Goal: Check status: Check status

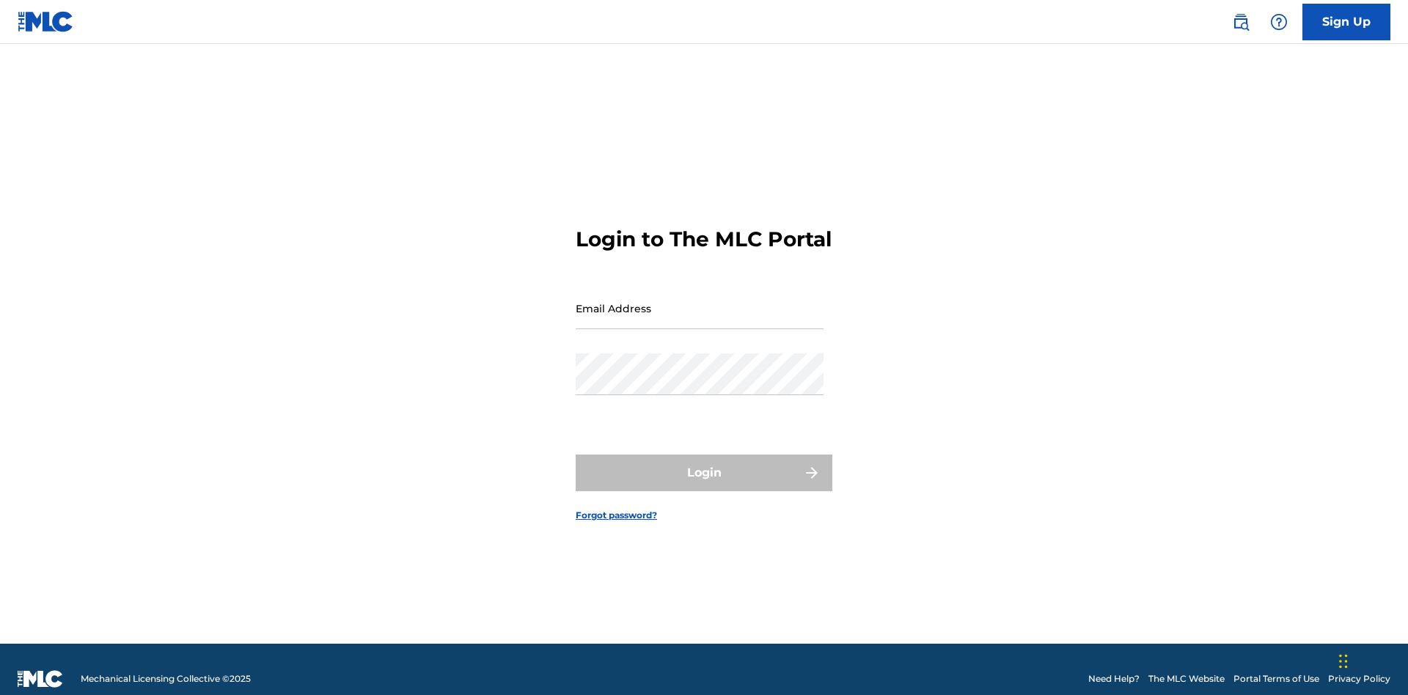
scroll to position [19, 0]
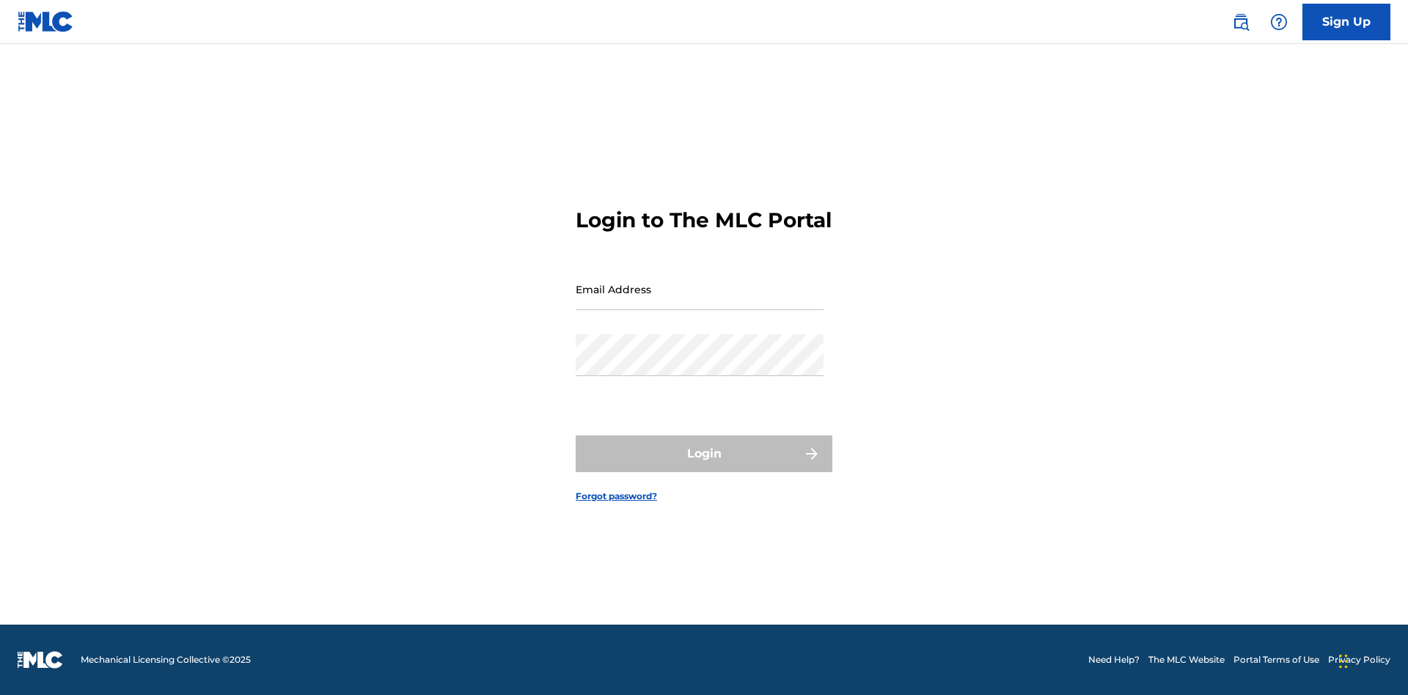
click at [700, 301] on input "Email Address" at bounding box center [700, 289] width 248 height 42
type input "[EMAIL_ADDRESS][DOMAIN_NAME]"
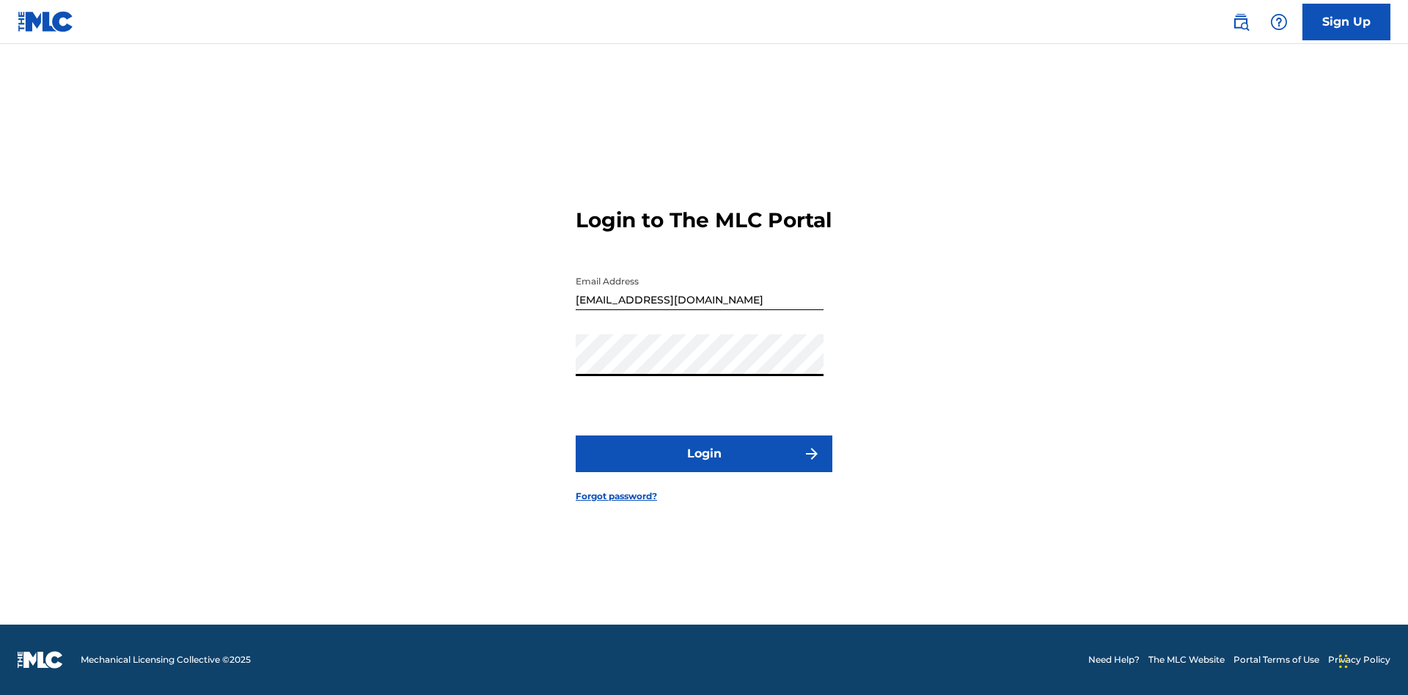
click at [704, 466] on button "Login" at bounding box center [704, 454] width 257 height 37
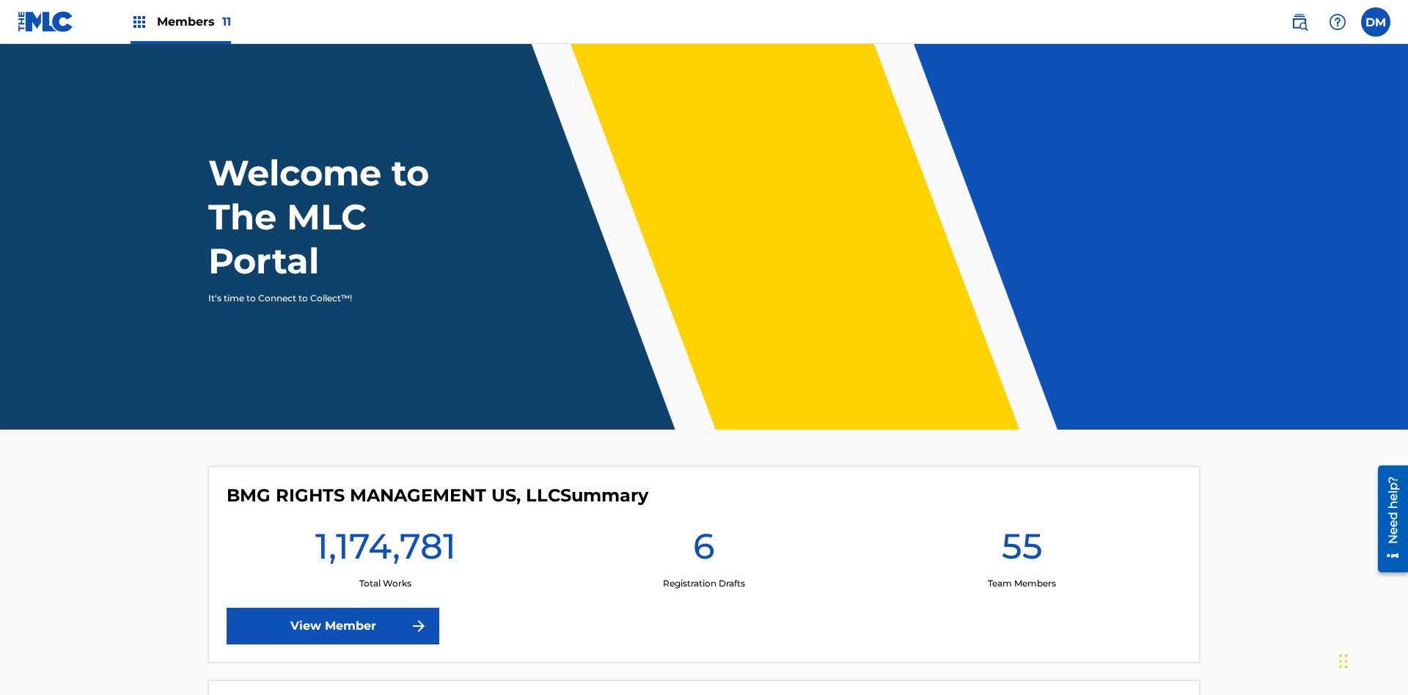
click at [180, 21] on span "Members 11" at bounding box center [194, 21] width 74 height 17
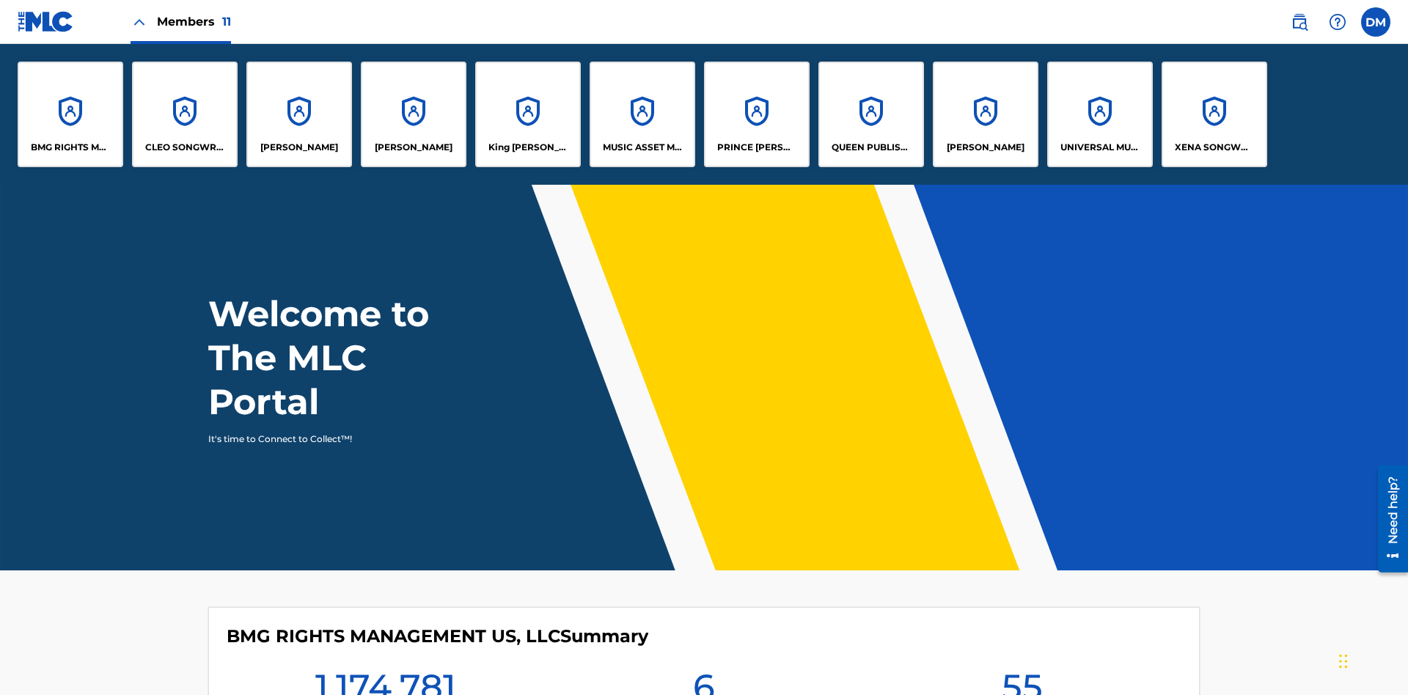
scroll to position [53, 0]
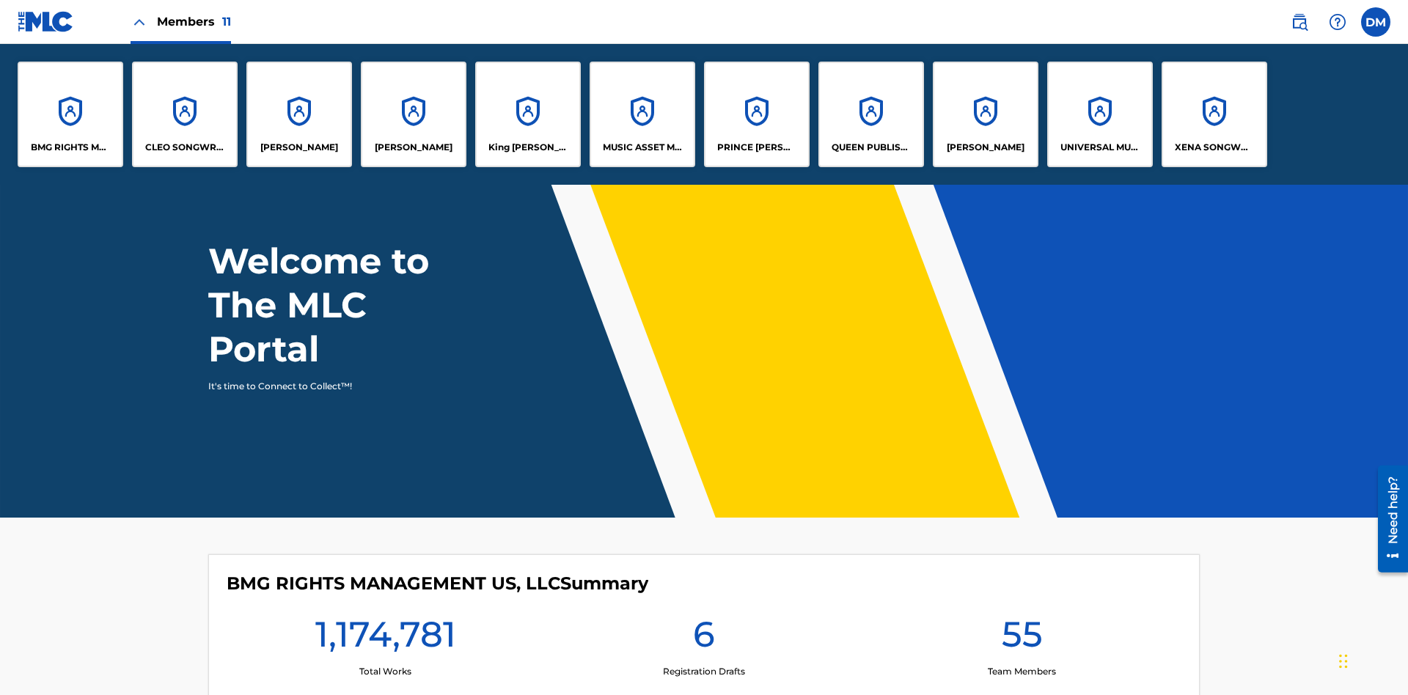
click at [1099, 147] on p "UNIVERSAL MUSIC PUB GROUP" at bounding box center [1100, 147] width 80 height 13
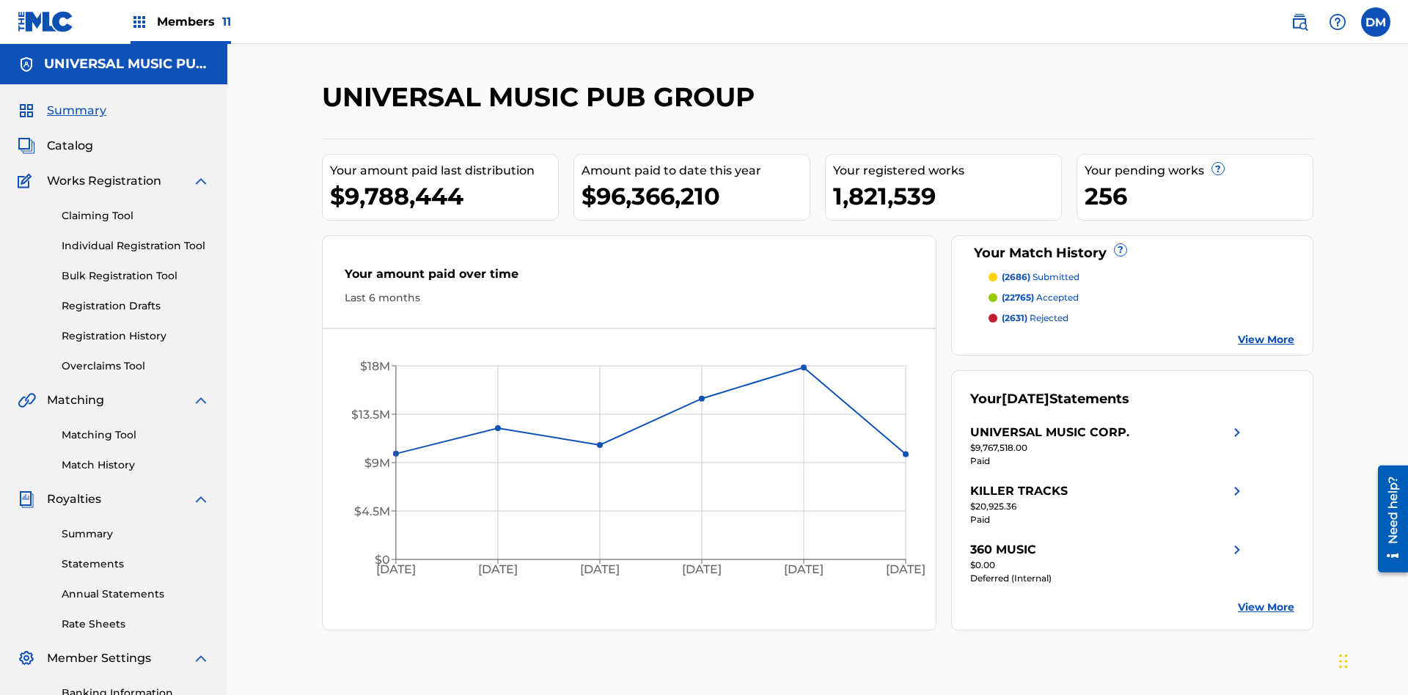
scroll to position [214, 0]
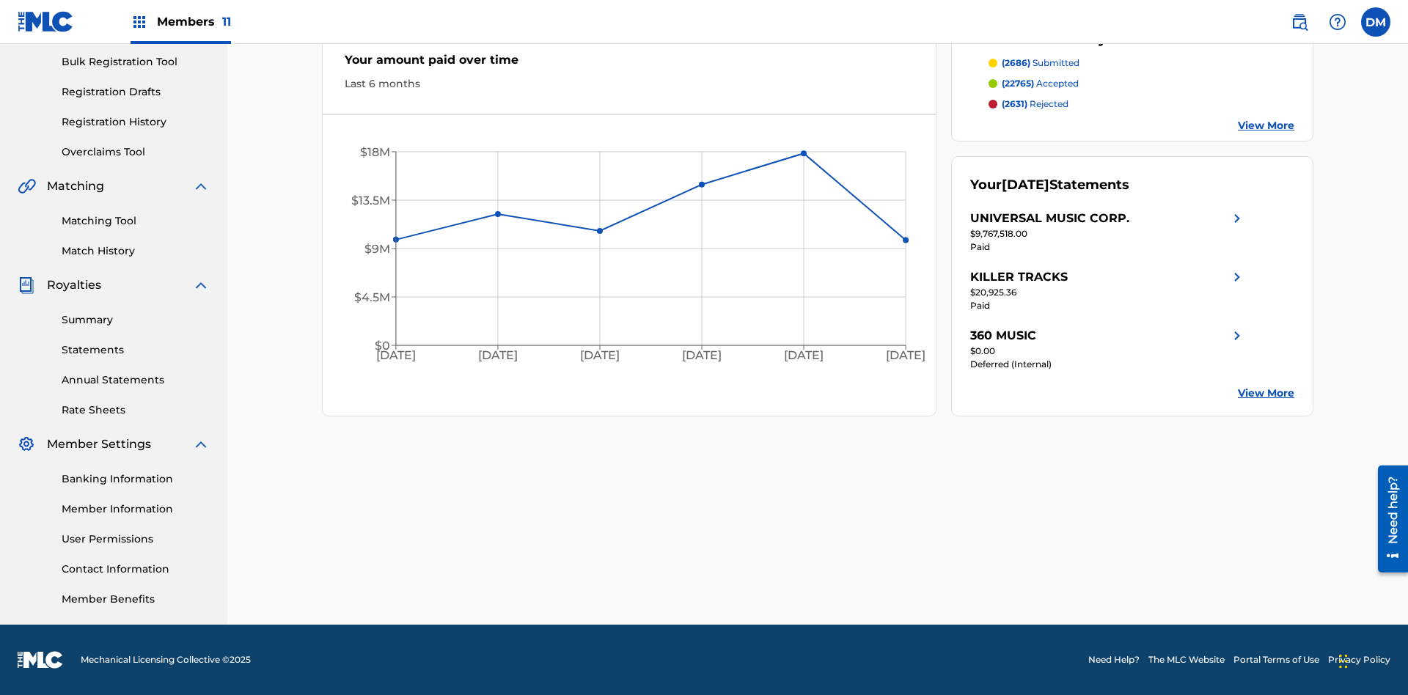
click at [136, 122] on link "Registration History" at bounding box center [136, 121] width 148 height 15
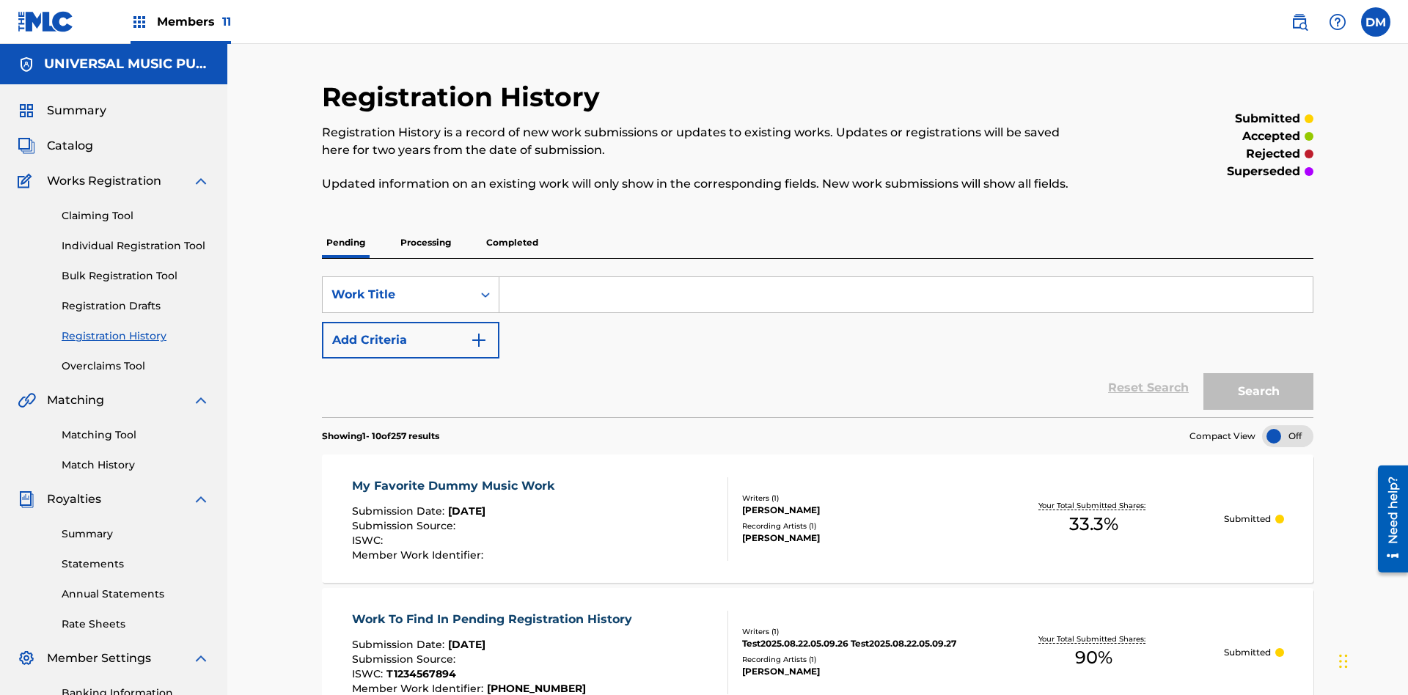
scroll to position [139, 0]
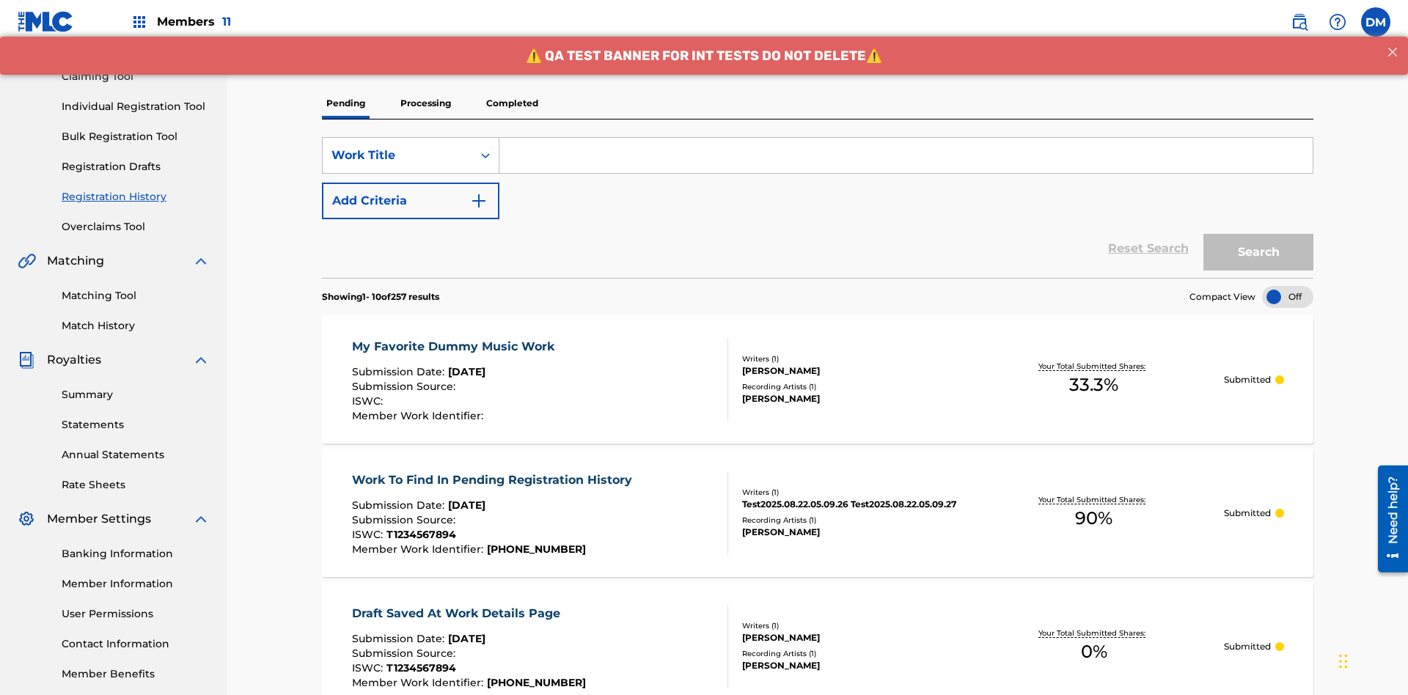
click at [512, 103] on p "Completed" at bounding box center [512, 103] width 61 height 31
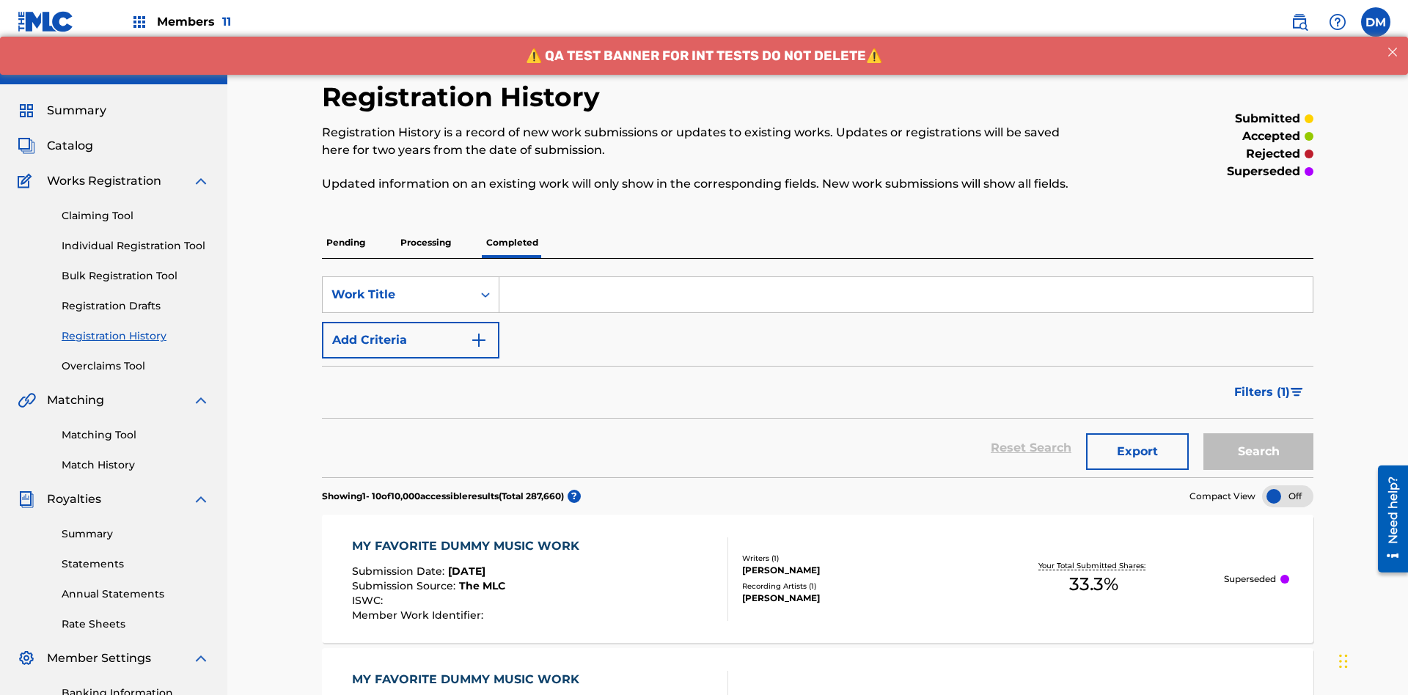
scroll to position [198, 0]
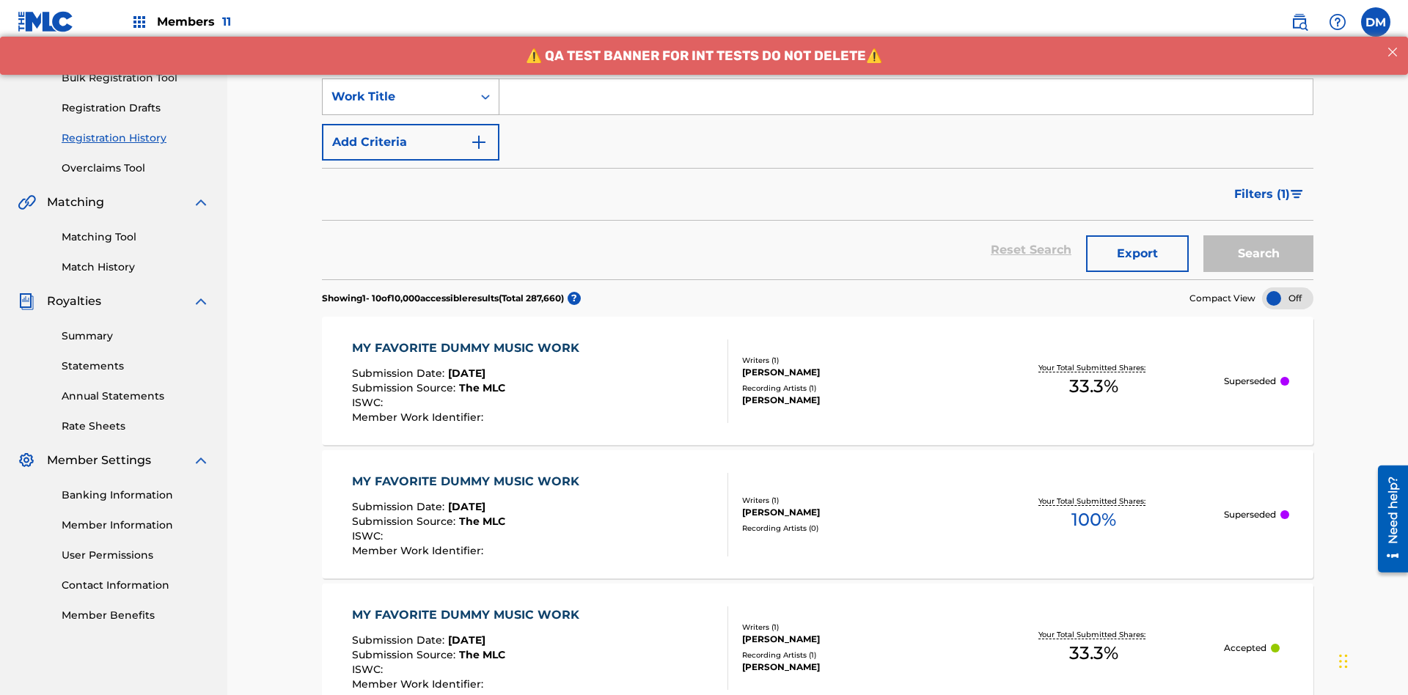
click at [397, 97] on div "Work Title" at bounding box center [397, 97] width 132 height 18
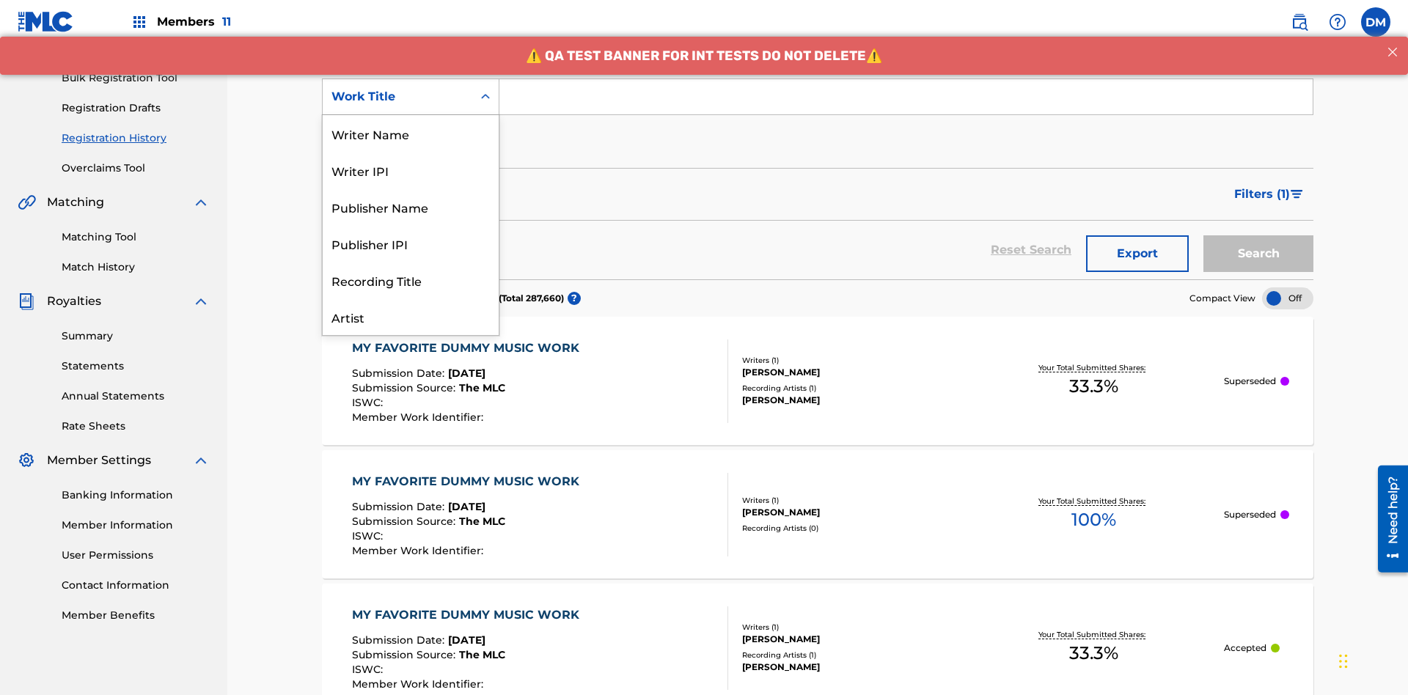
scroll to position [73, 0]
click at [411, 317] on div "Work Title" at bounding box center [411, 316] width 176 height 37
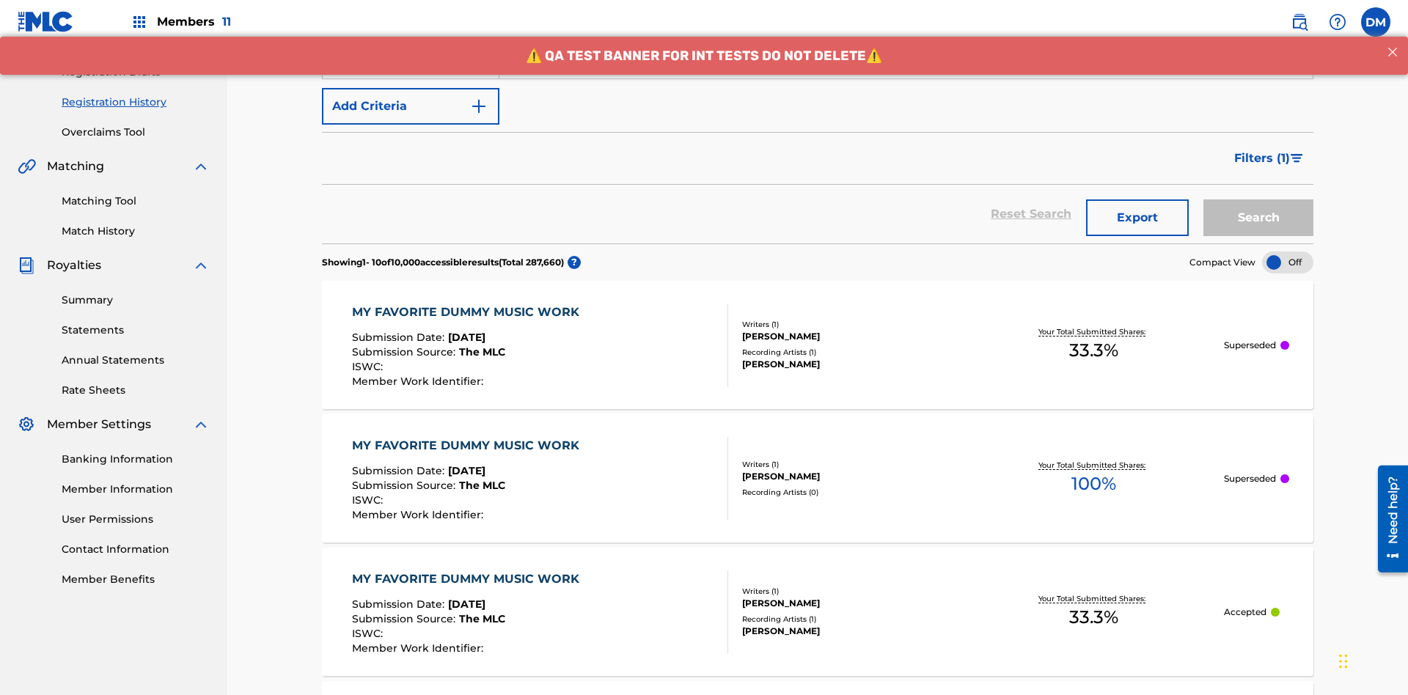
click at [411, 106] on button "Add Criteria" at bounding box center [410, 106] width 177 height 37
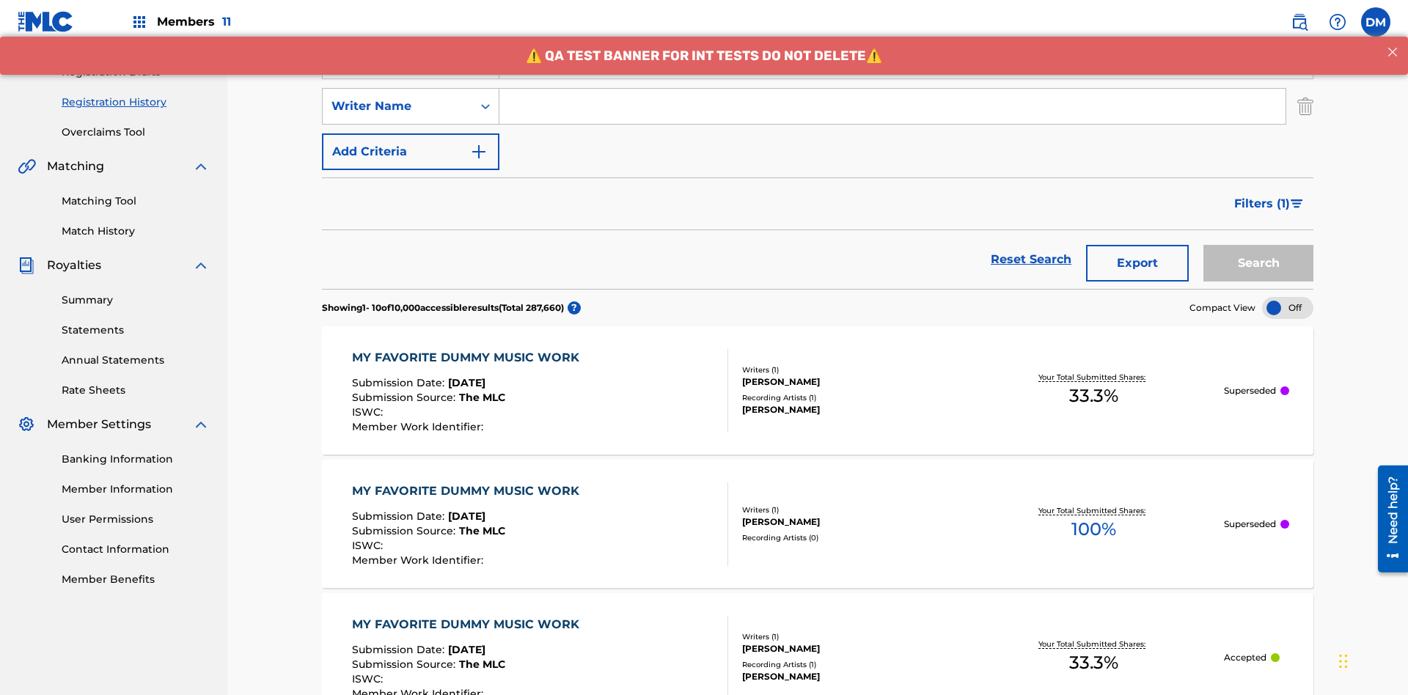
scroll to position [243, 0]
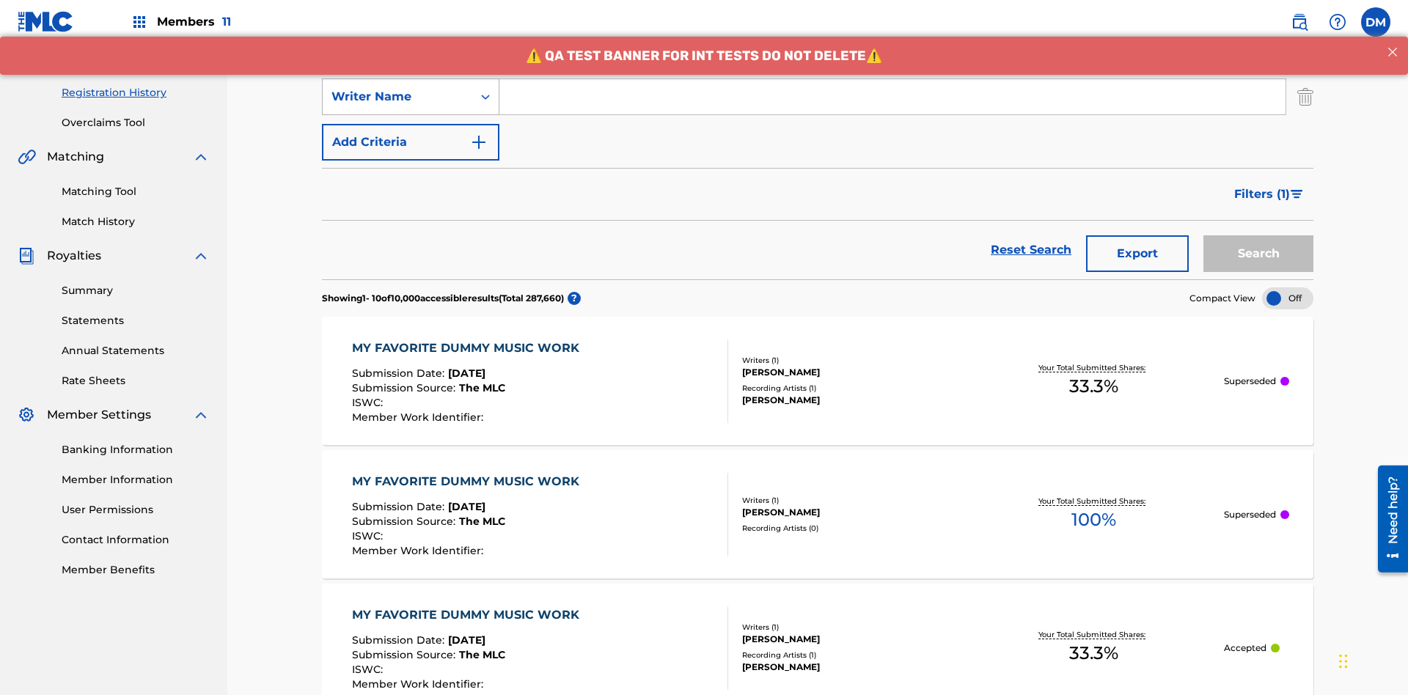
click at [397, 97] on div "Writer Name" at bounding box center [397, 97] width 132 height 18
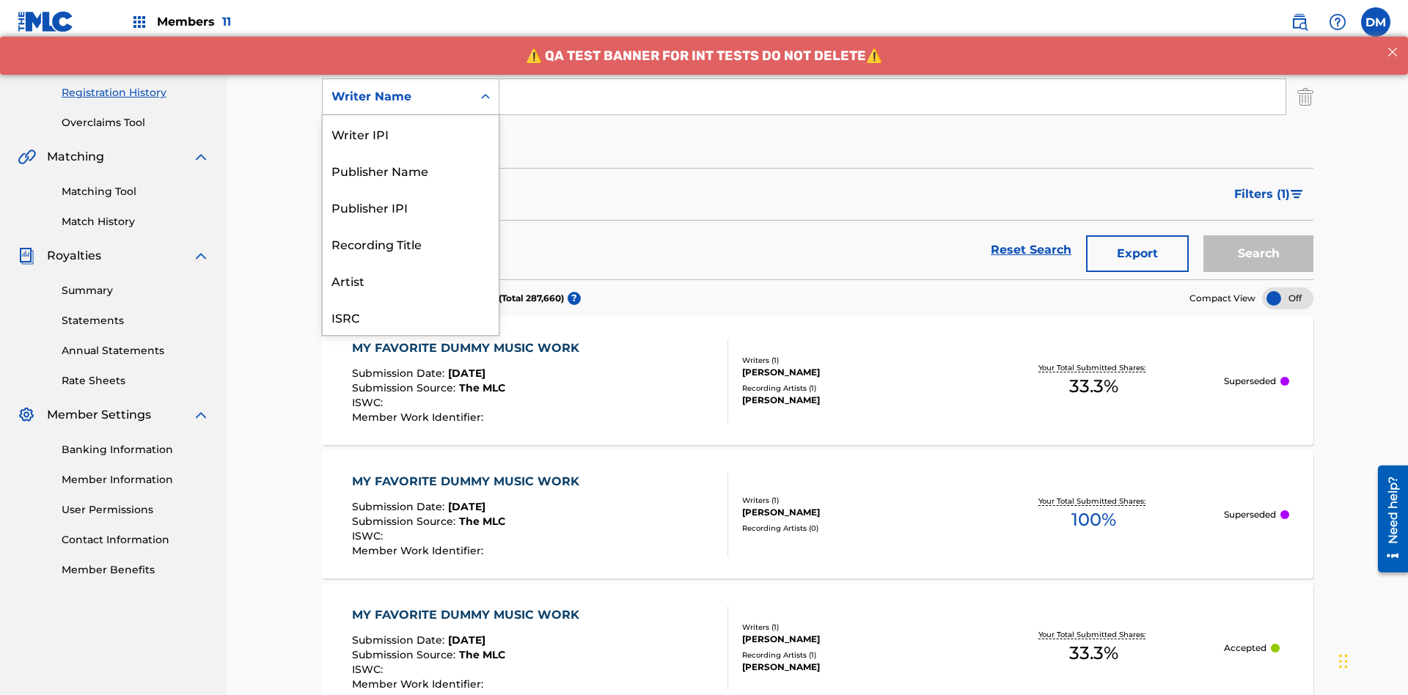
scroll to position [37, 0]
click at [411, 207] on div "Recording Title" at bounding box center [411, 206] width 176 height 37
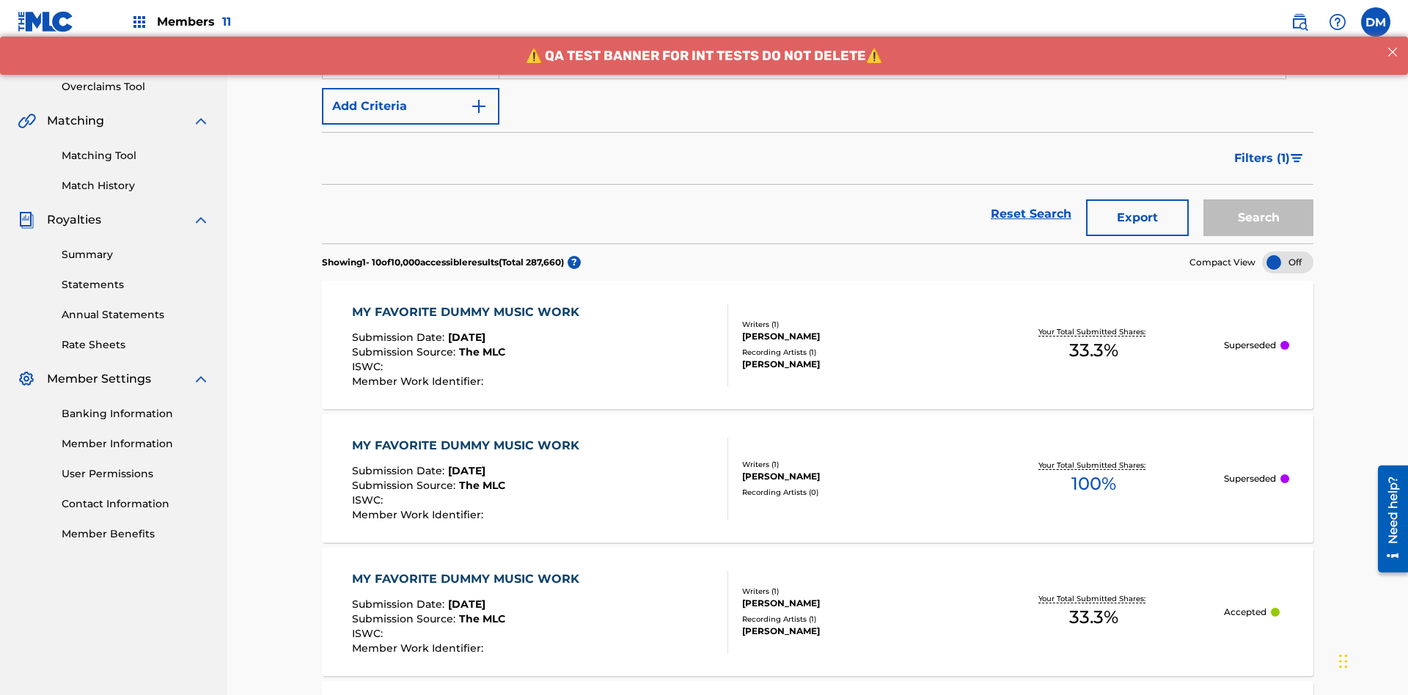
click at [411, 106] on button "Add Criteria" at bounding box center [410, 106] width 177 height 37
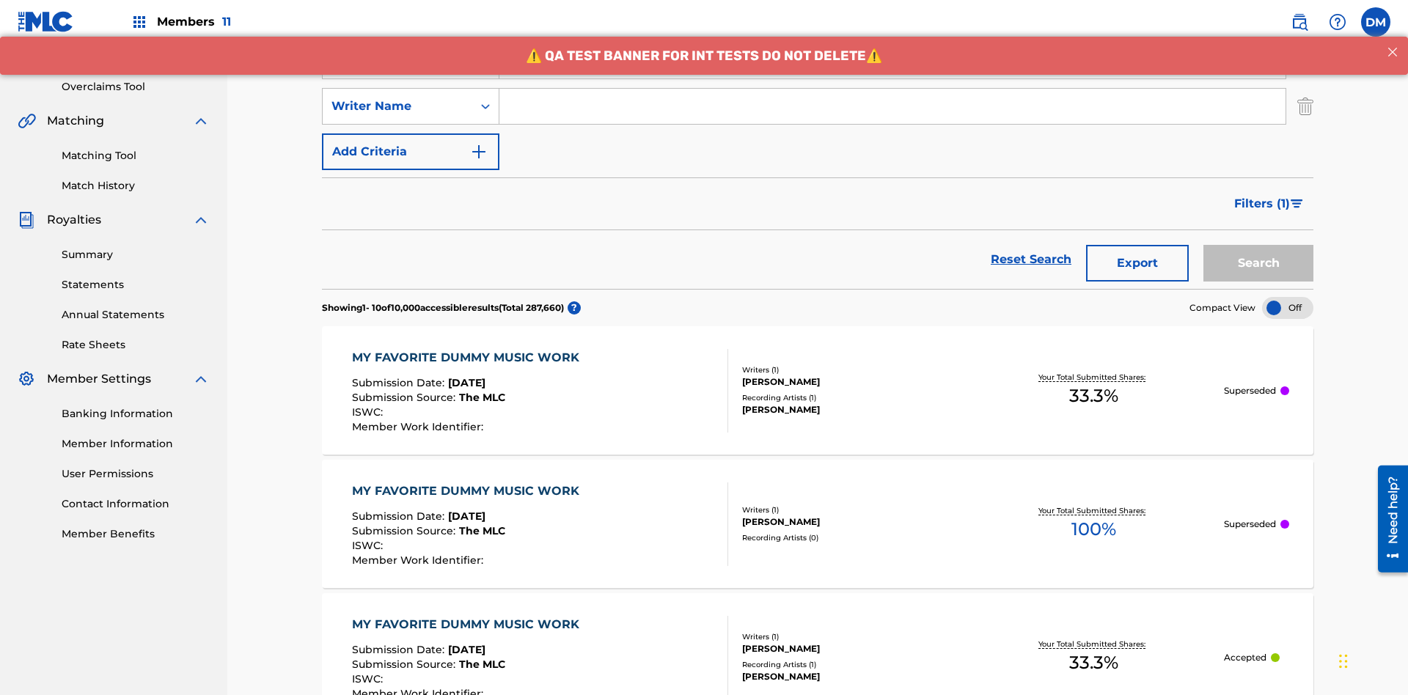
scroll to position [289, 0]
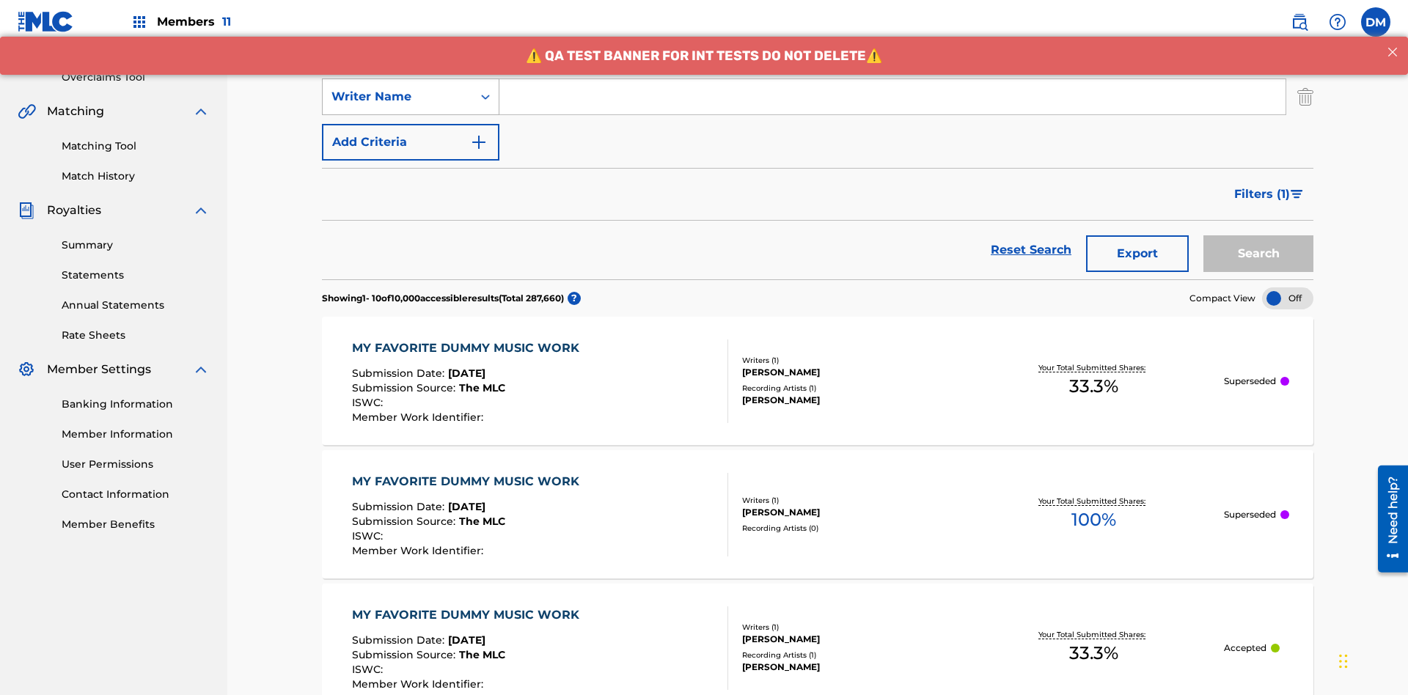
click at [397, 97] on div "Writer Name" at bounding box center [397, 97] width 132 height 18
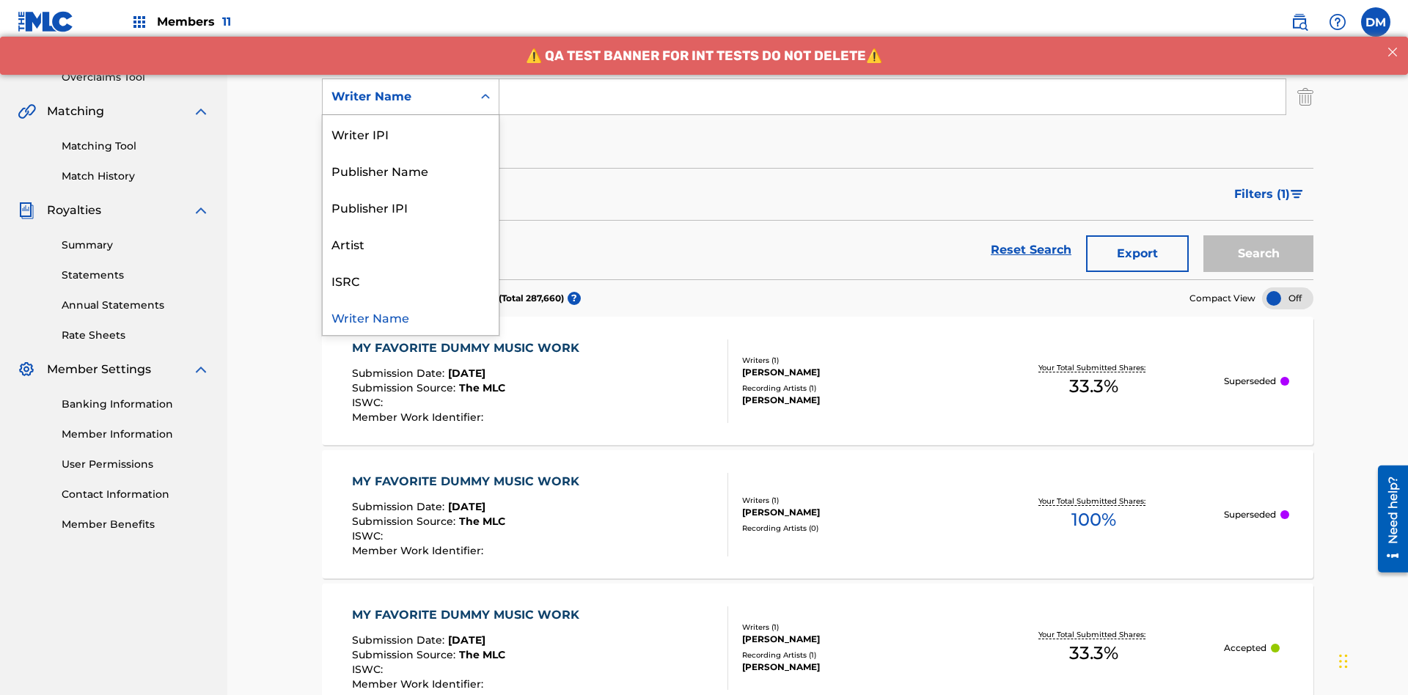
click at [411, 280] on div "ISRC" at bounding box center [411, 280] width 176 height 37
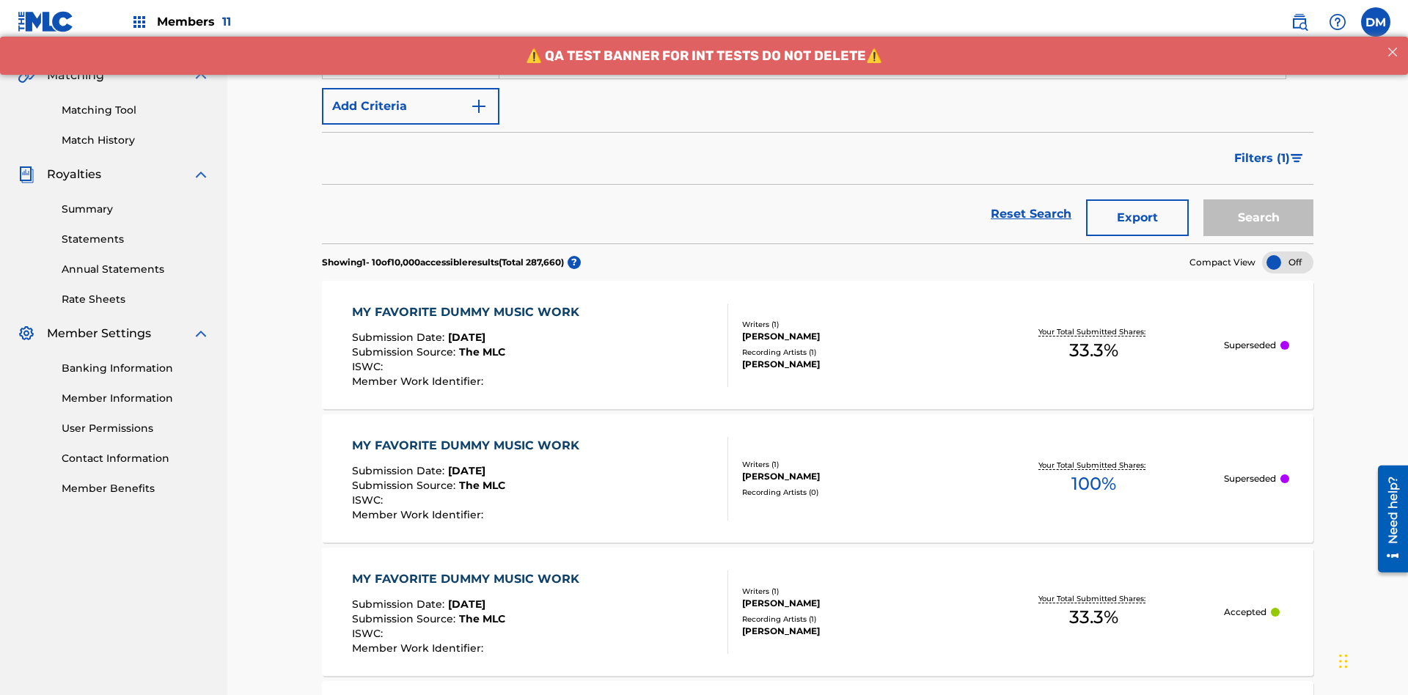
click at [411, 106] on button "Add Criteria" at bounding box center [410, 106] width 177 height 37
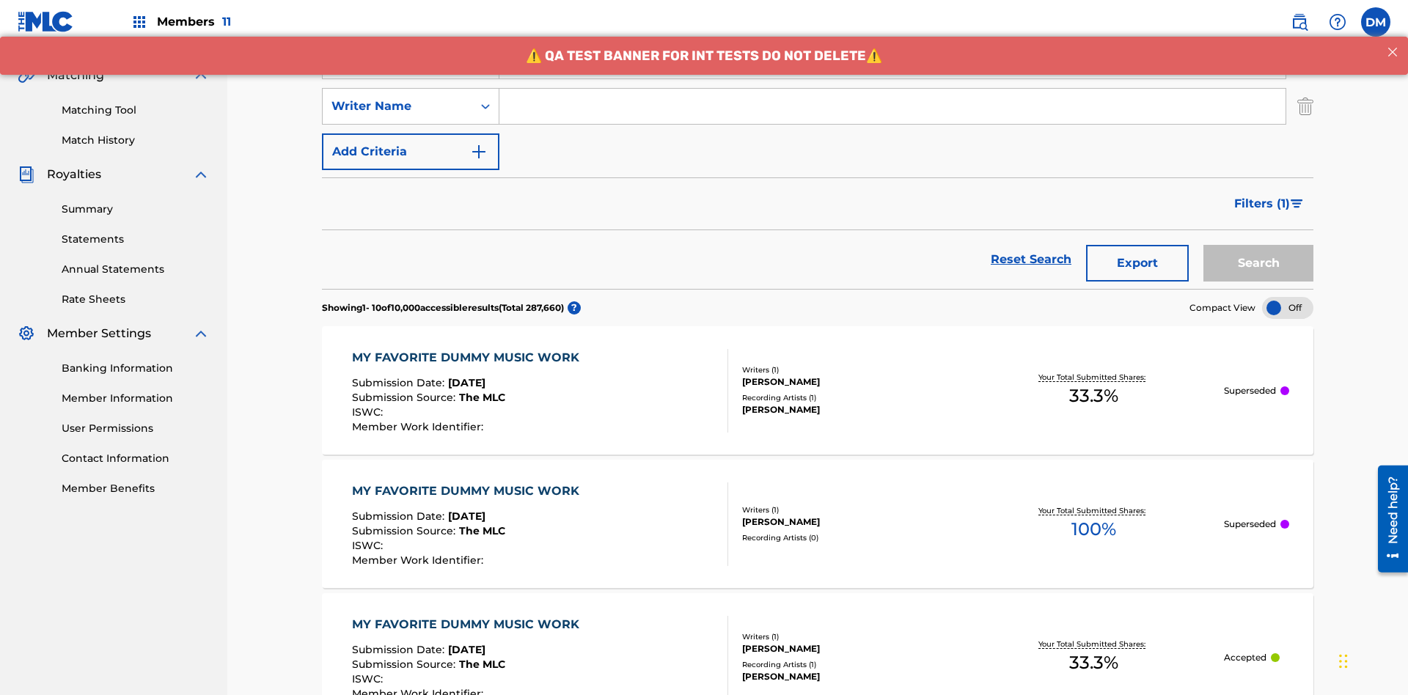
scroll to position [334, 0]
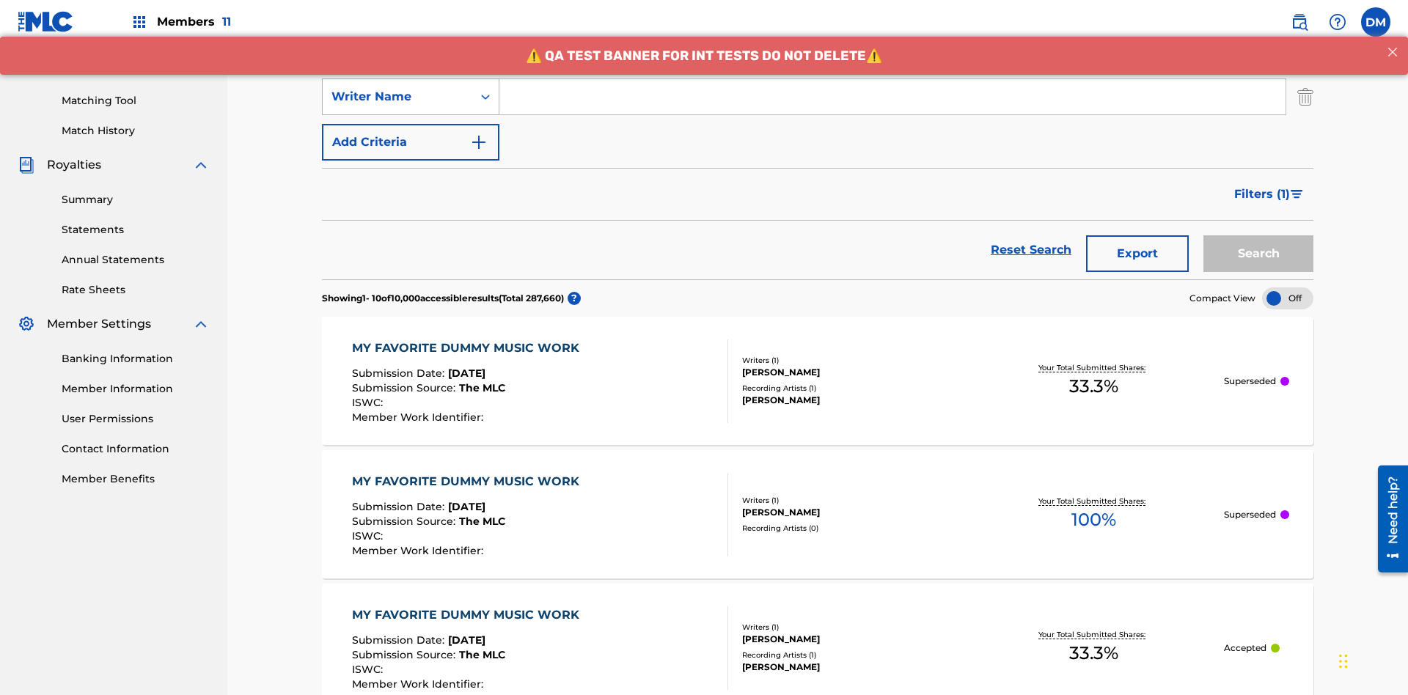
click at [397, 97] on div "Writer Name" at bounding box center [397, 97] width 132 height 18
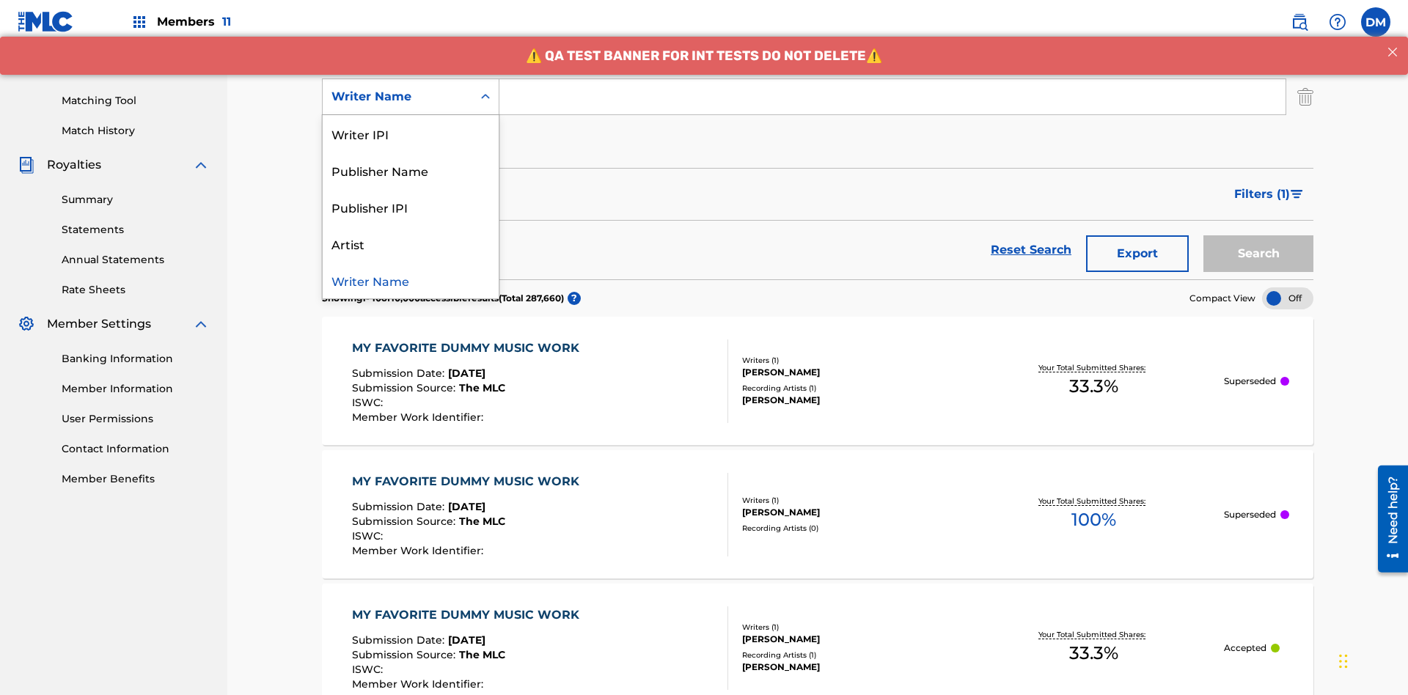
click at [411, 207] on div "Publisher IPI" at bounding box center [411, 206] width 176 height 37
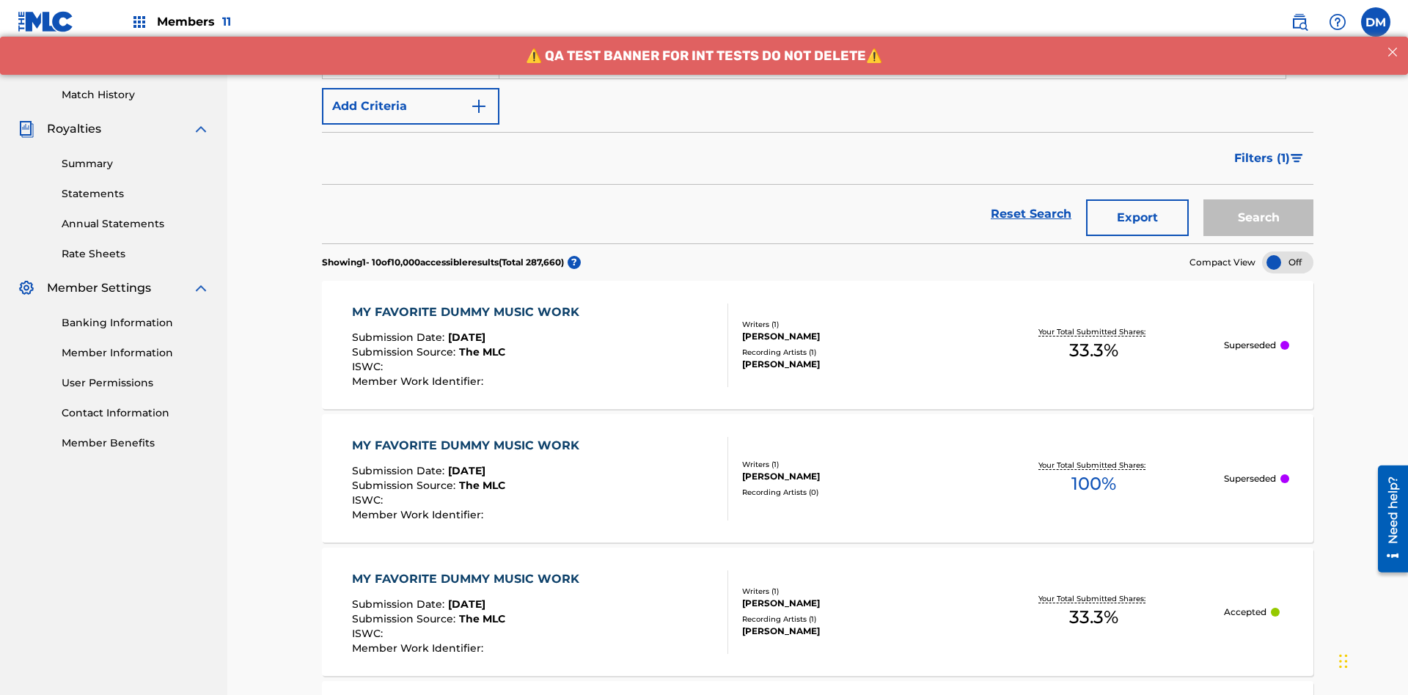
click at [411, 106] on button "Add Criteria" at bounding box center [410, 106] width 177 height 37
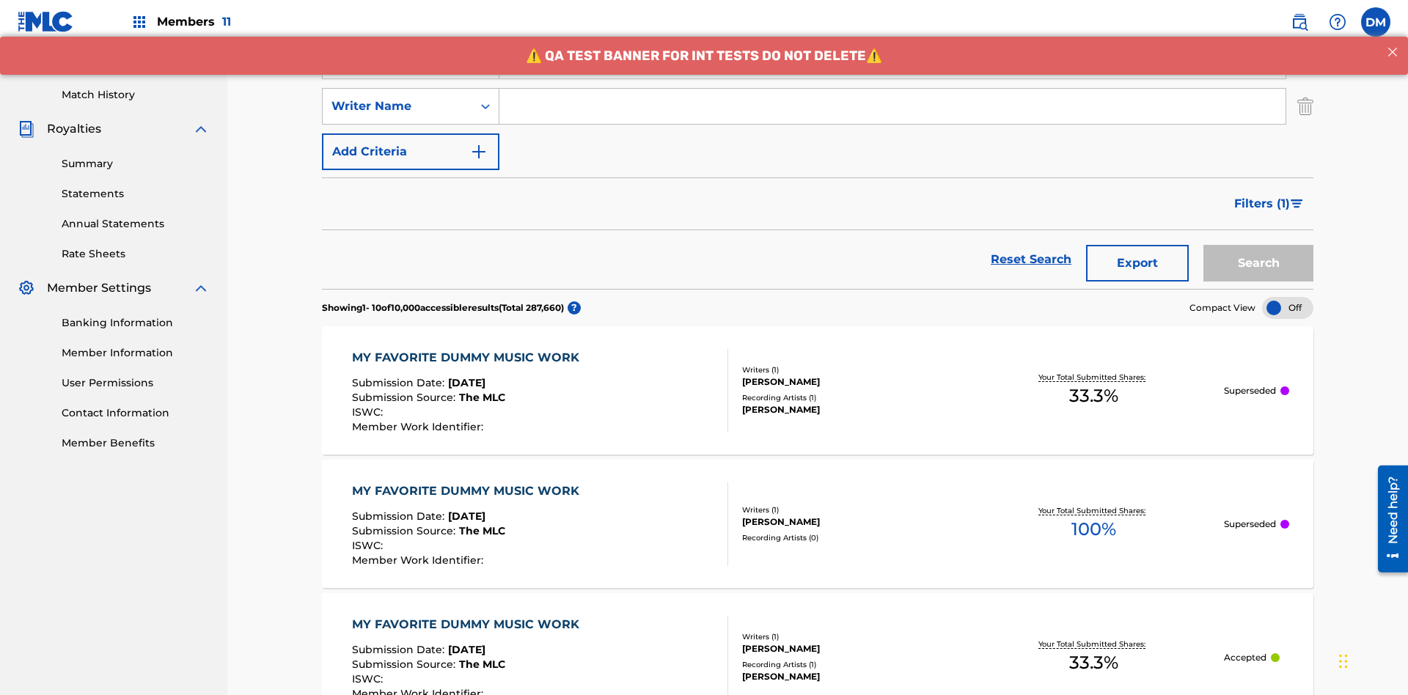
scroll to position [380, 0]
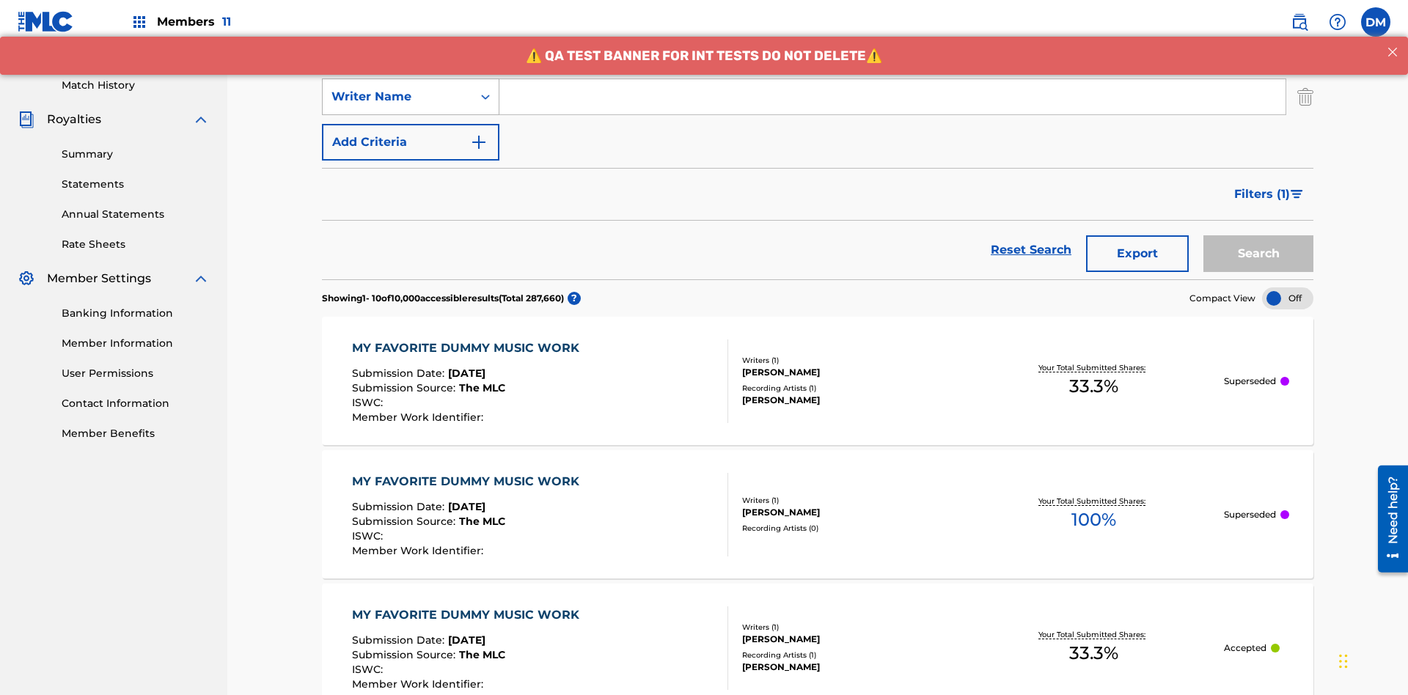
click at [397, 97] on div "Writer Name" at bounding box center [397, 97] width 132 height 18
click at [411, 207] on div "Artist" at bounding box center [411, 206] width 176 height 37
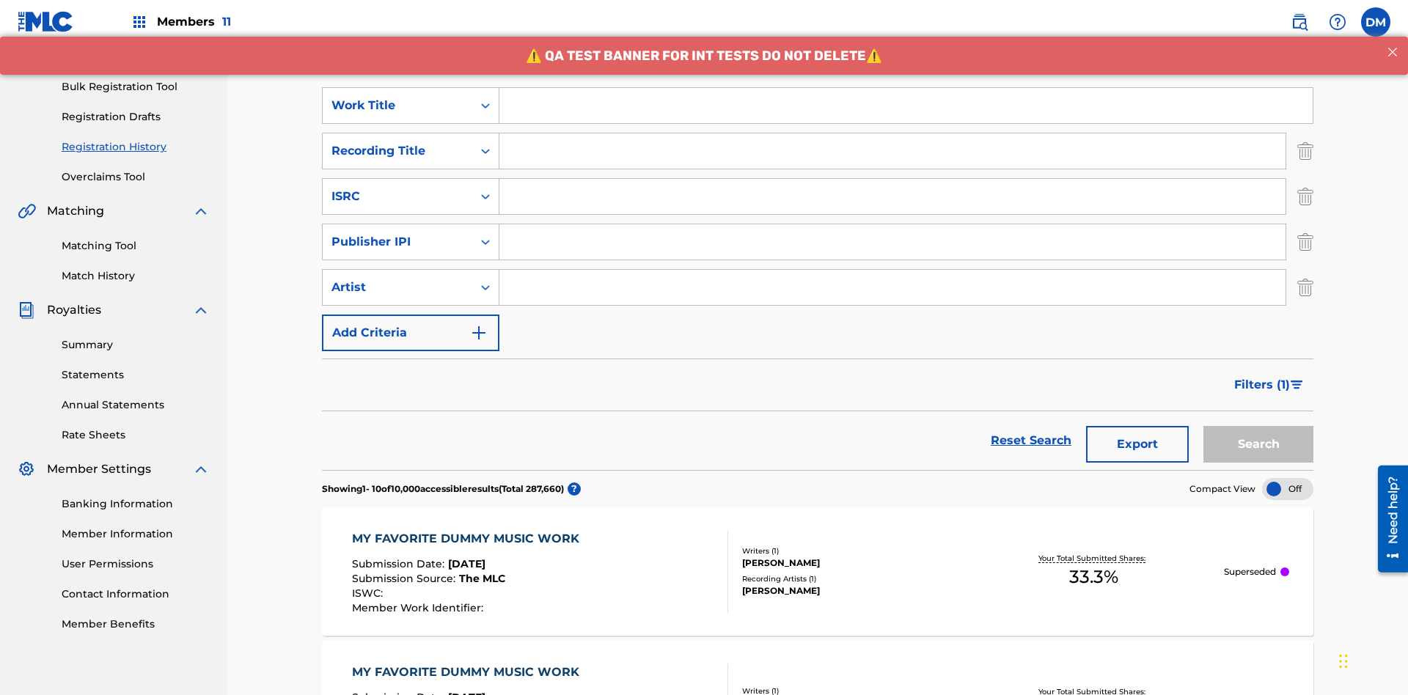
click at [906, 106] on input "Search Form" at bounding box center [905, 105] width 813 height 35
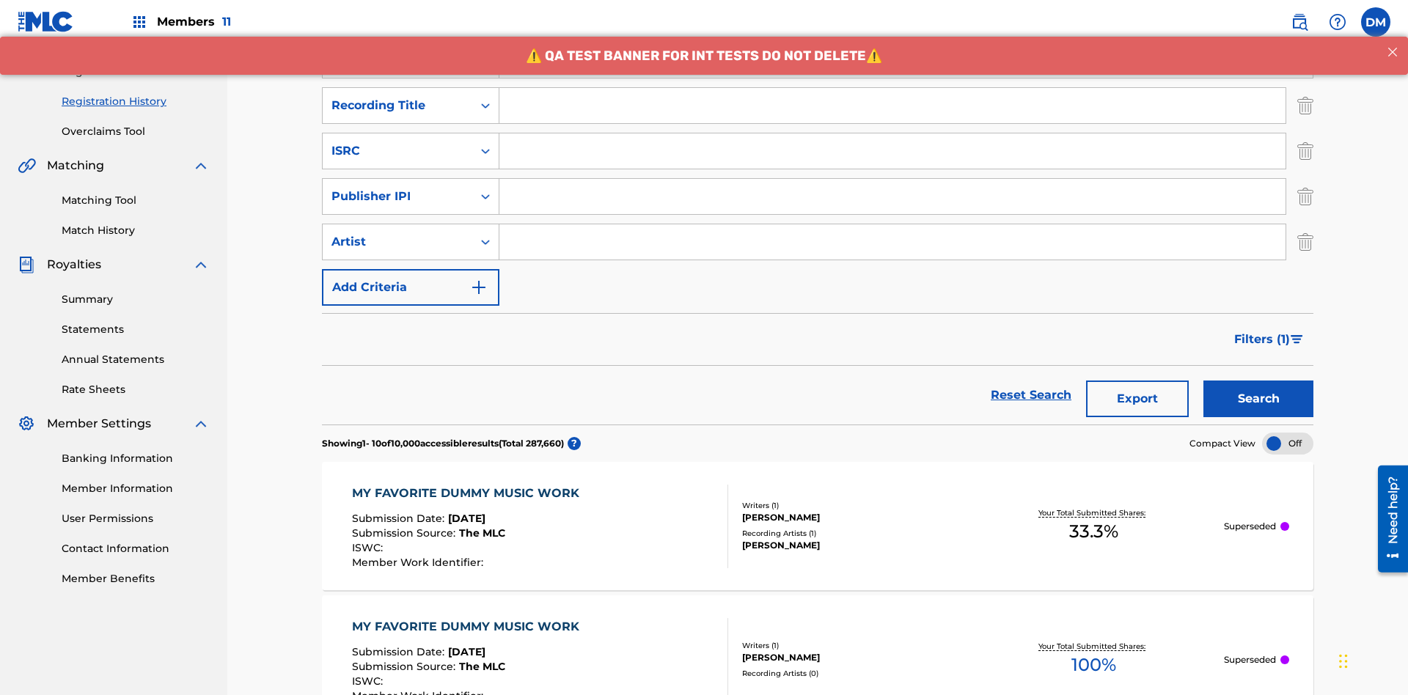
type input "Work to find in Pending Registration History"
click at [893, 106] on input "Search Form" at bounding box center [892, 105] width 786 height 35
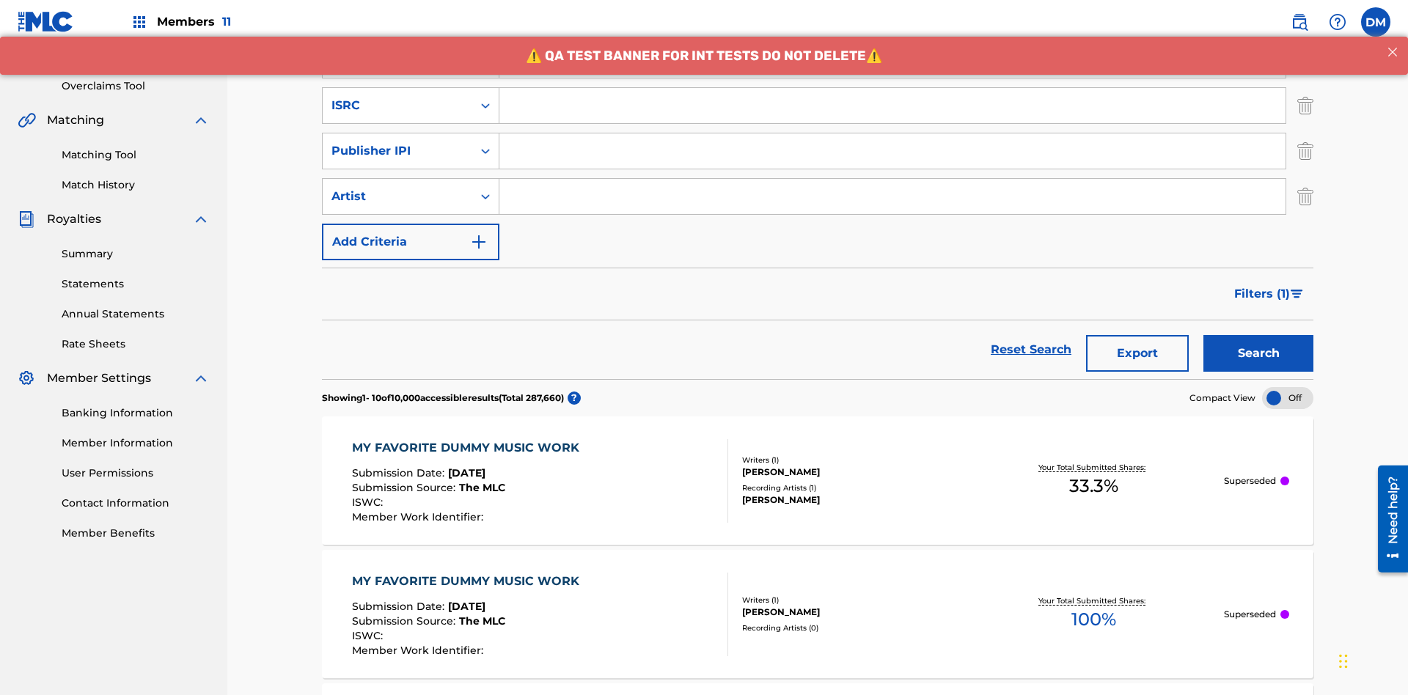
type input "Best Song Ever"
click at [893, 106] on input "Search Form" at bounding box center [892, 105] width 786 height 35
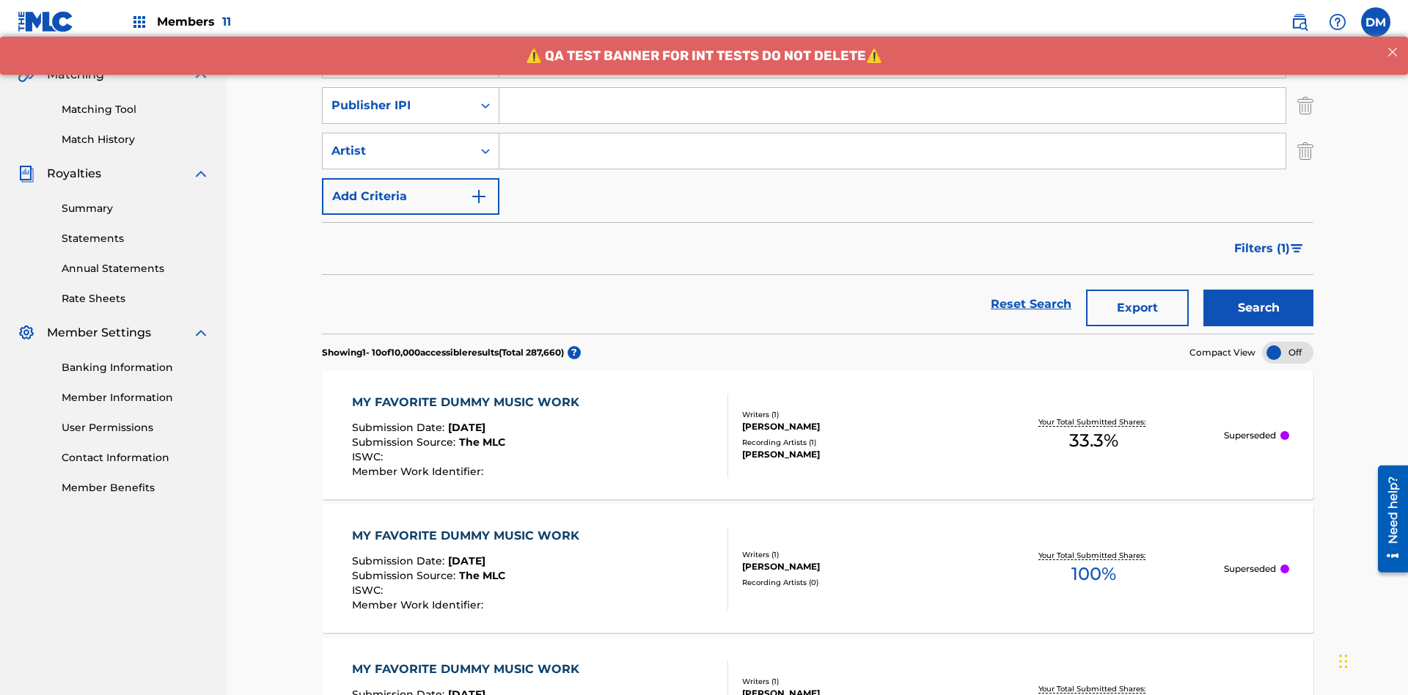
type input "AA3123123123"
click at [893, 106] on input "Search Form" at bounding box center [892, 105] width 786 height 35
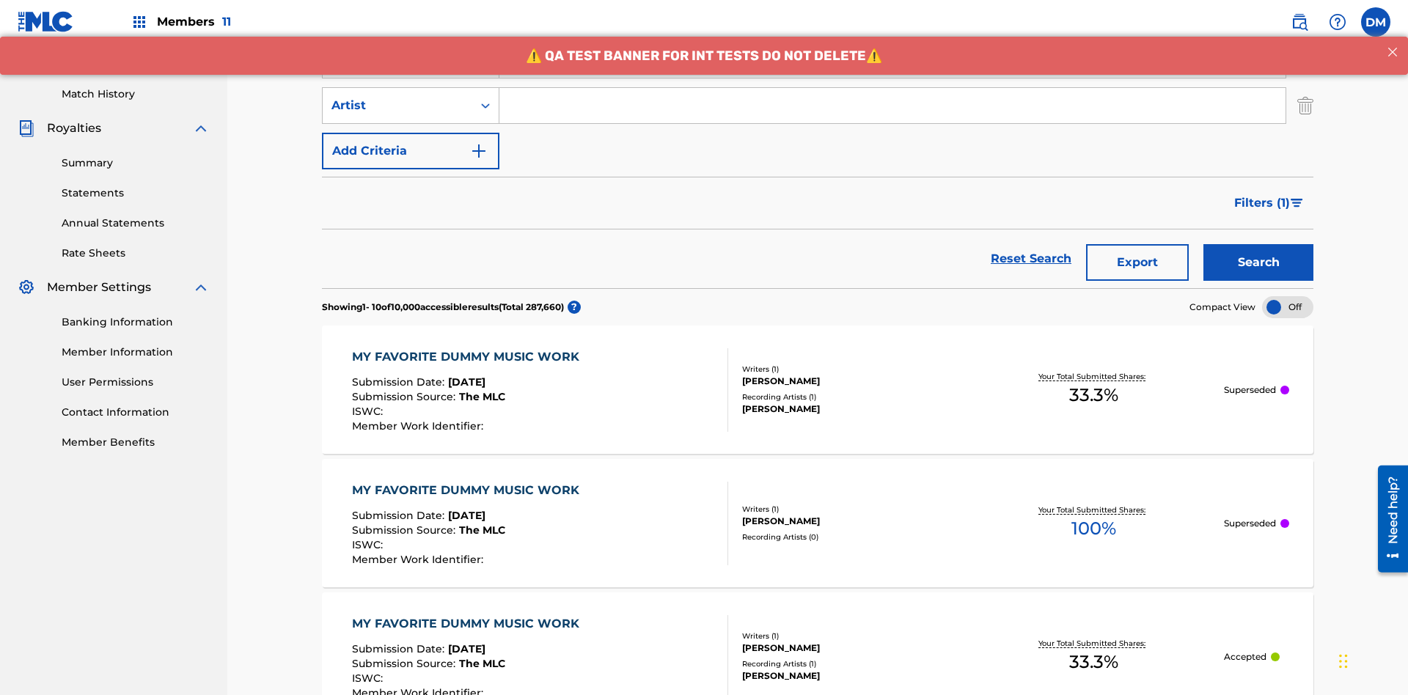
type input "00595839777"
click at [893, 106] on input "Search Form" at bounding box center [892, 105] width 786 height 35
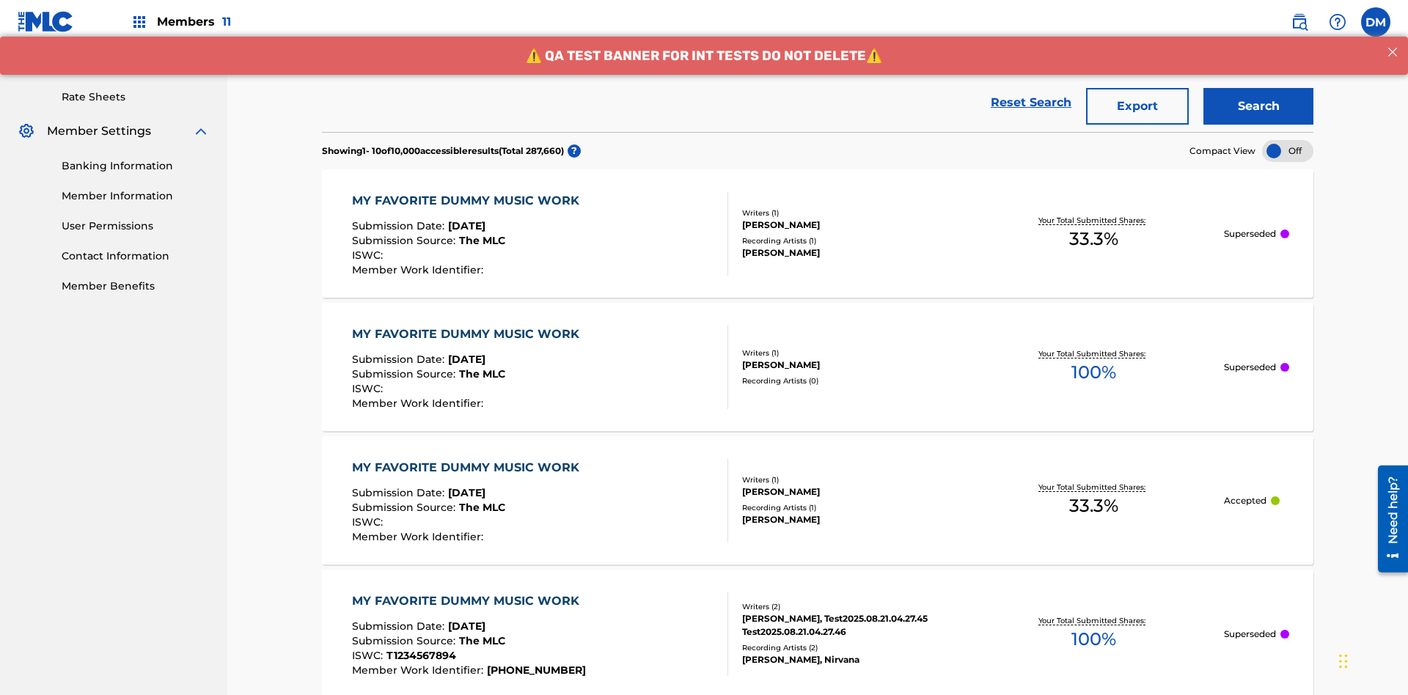
type input "[PERSON_NAME]"
click at [1258, 106] on button "Search" at bounding box center [1258, 106] width 110 height 37
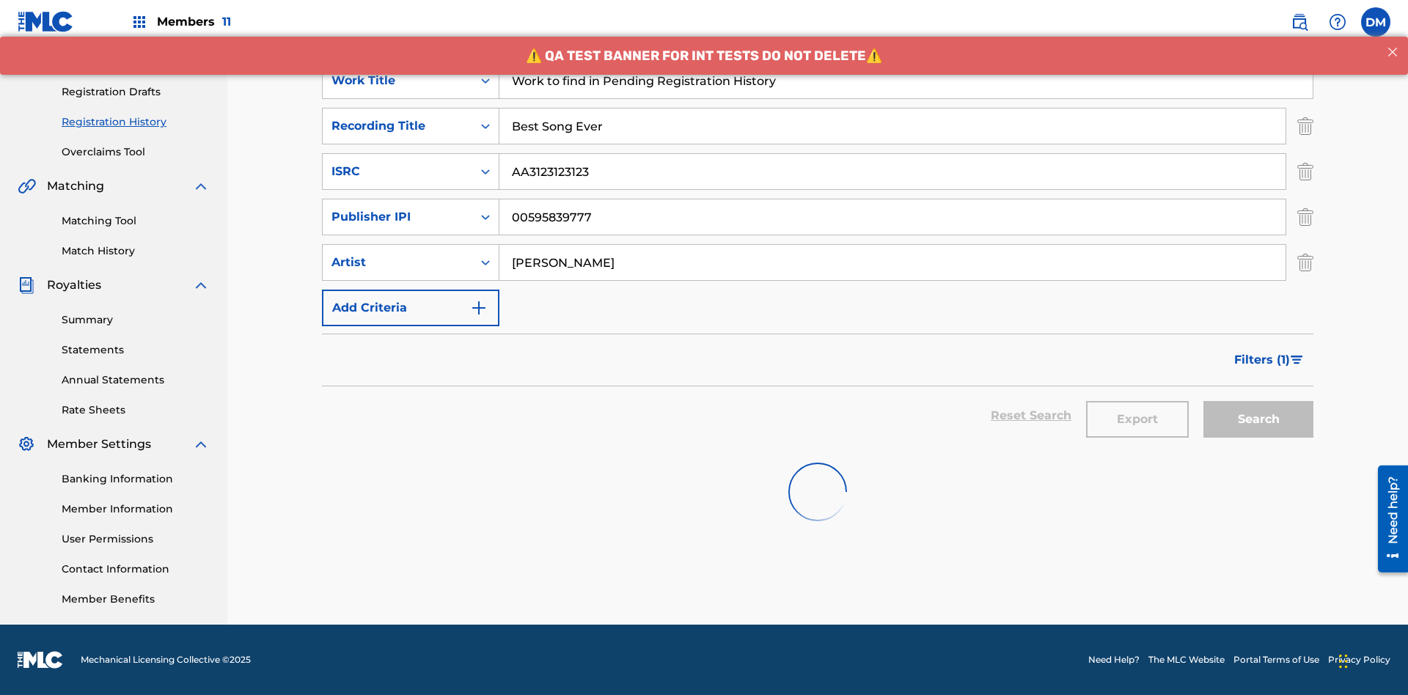
scroll to position [214, 0]
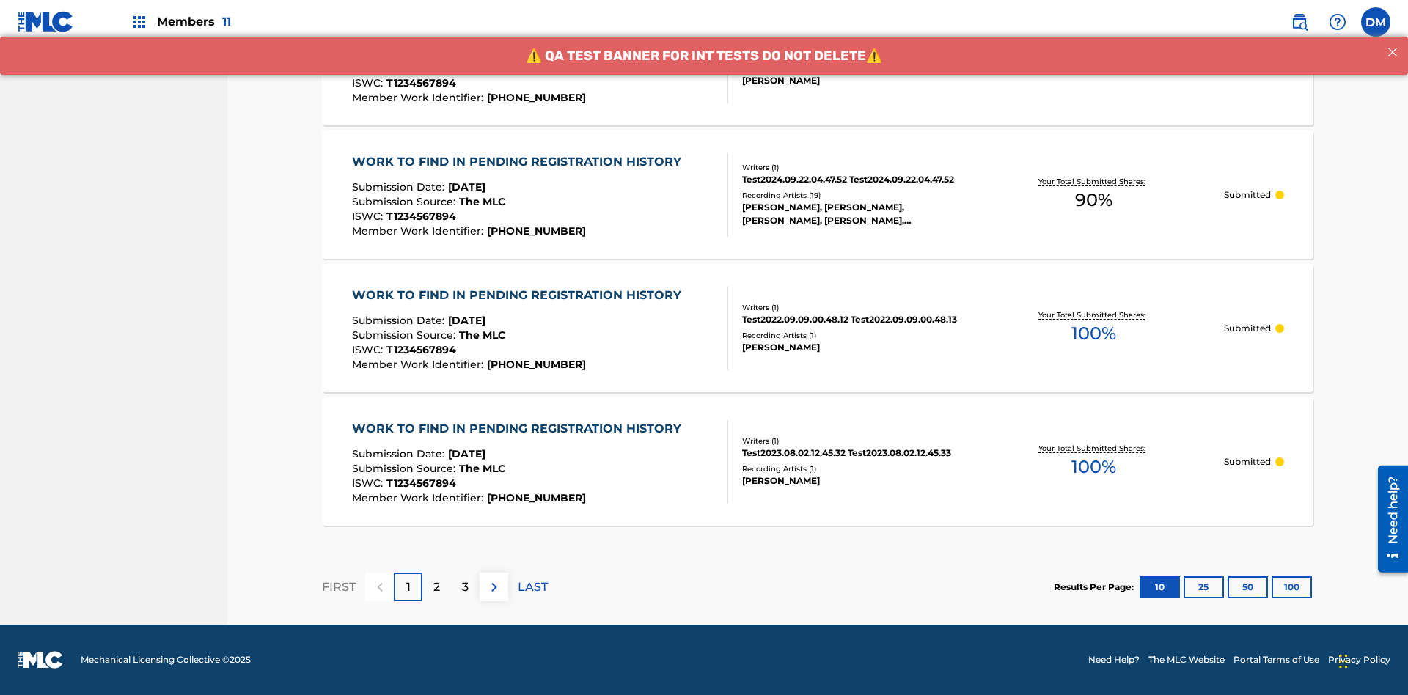
click at [1272, 587] on button "100" at bounding box center [1292, 587] width 40 height 22
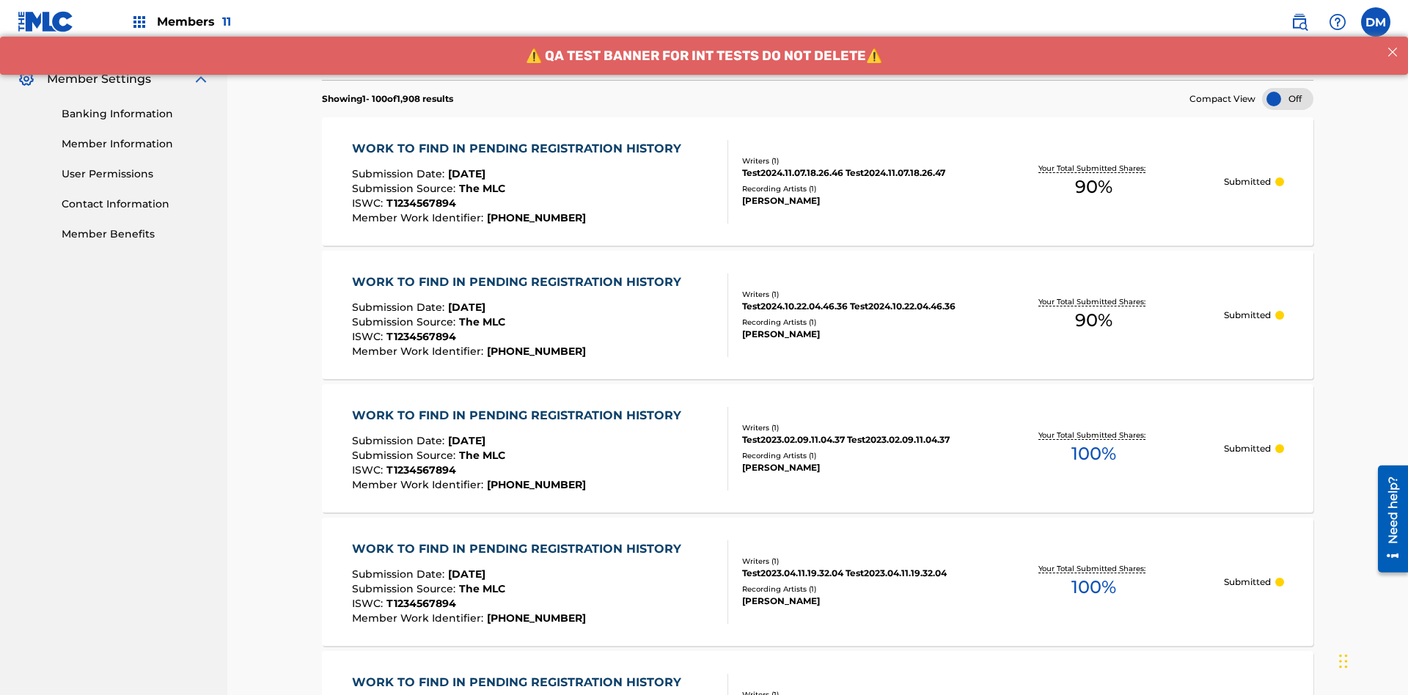
scroll to position [665, 0]
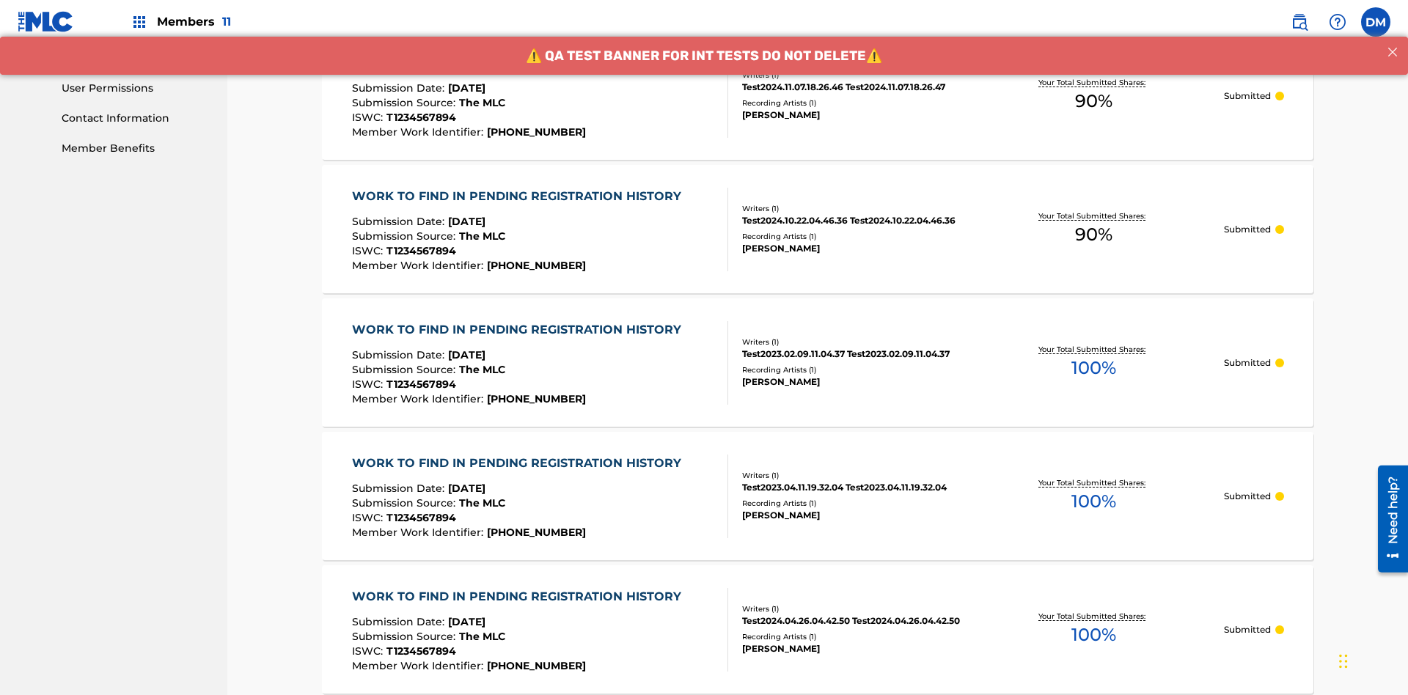
click at [1093, 101] on span "90 %" at bounding box center [1093, 101] width 37 height 26
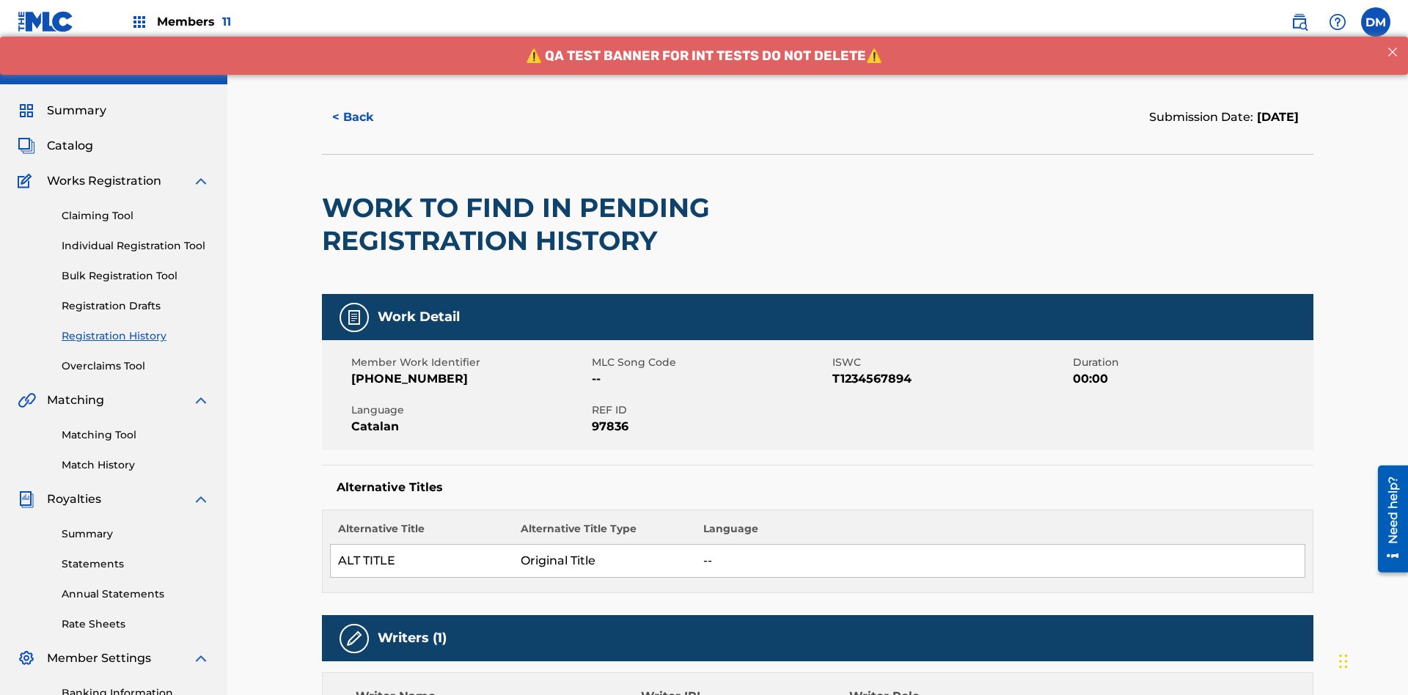
scroll to position [610, 0]
